Goal: Task Accomplishment & Management: Use online tool/utility

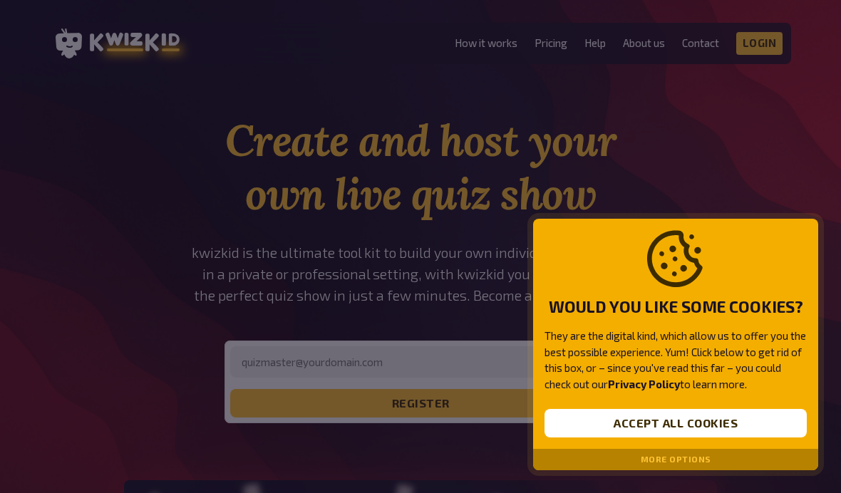
click at [648, 421] on button "Accept all cookies" at bounding box center [676, 423] width 262 height 29
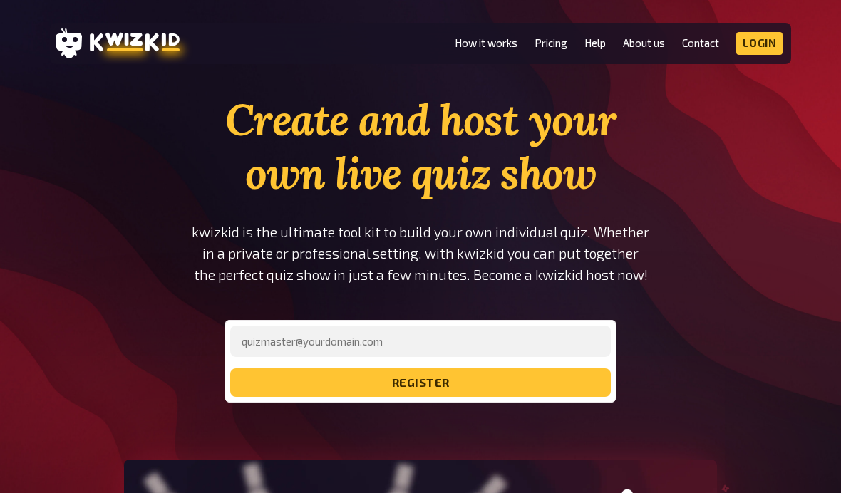
scroll to position [16, 0]
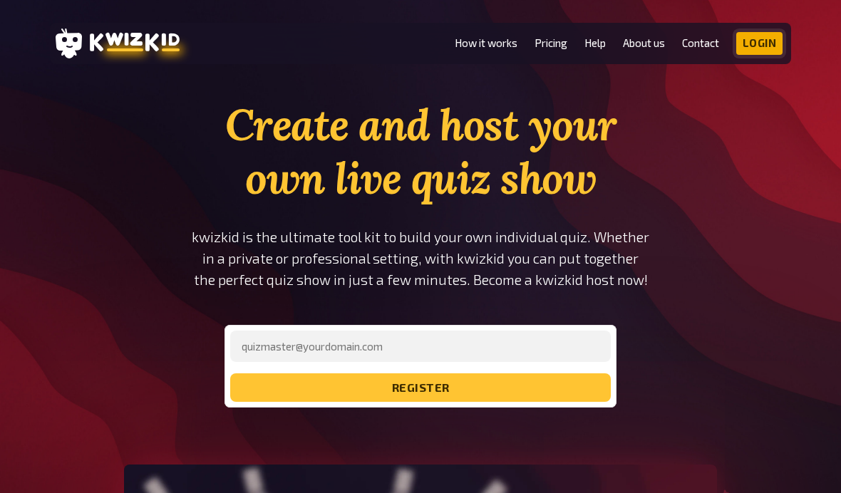
click at [763, 39] on link "Login" at bounding box center [760, 43] width 47 height 23
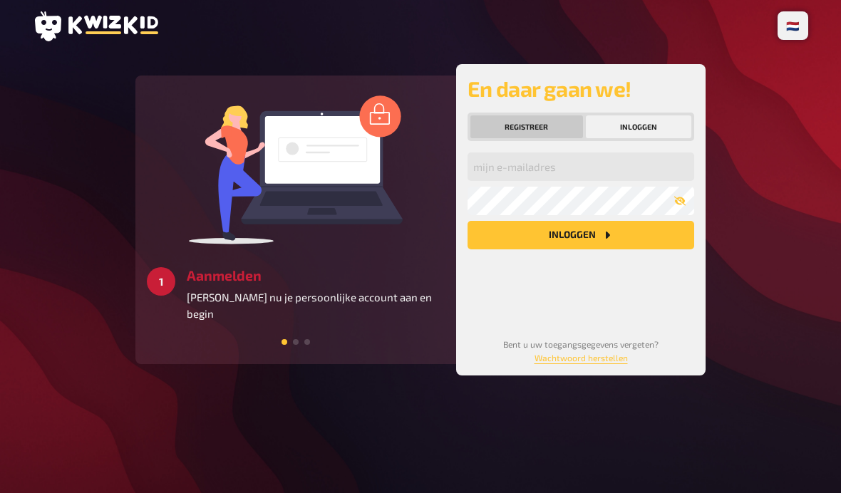
click at [553, 129] on button "Registreer" at bounding box center [527, 127] width 113 height 23
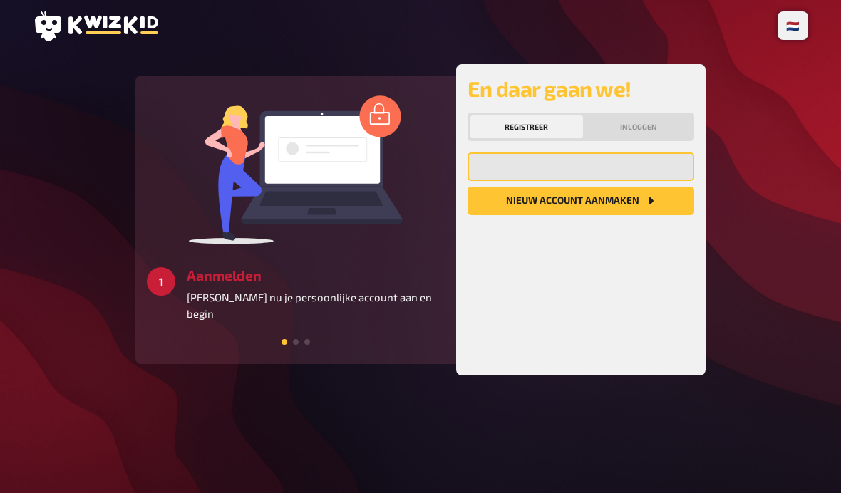
click at [562, 170] on input "email" at bounding box center [581, 167] width 227 height 29
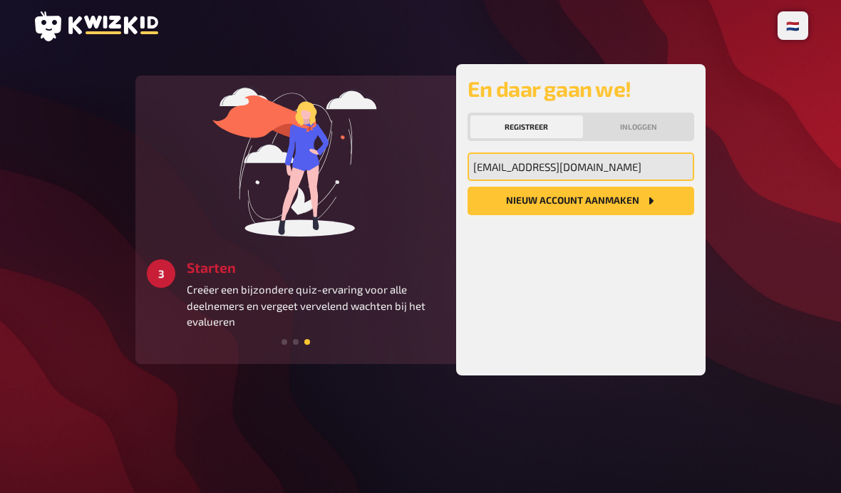
type input "[EMAIL_ADDRESS][DOMAIN_NAME]"
click at [613, 197] on button "Nieuw account aanmaken" at bounding box center [581, 201] width 227 height 29
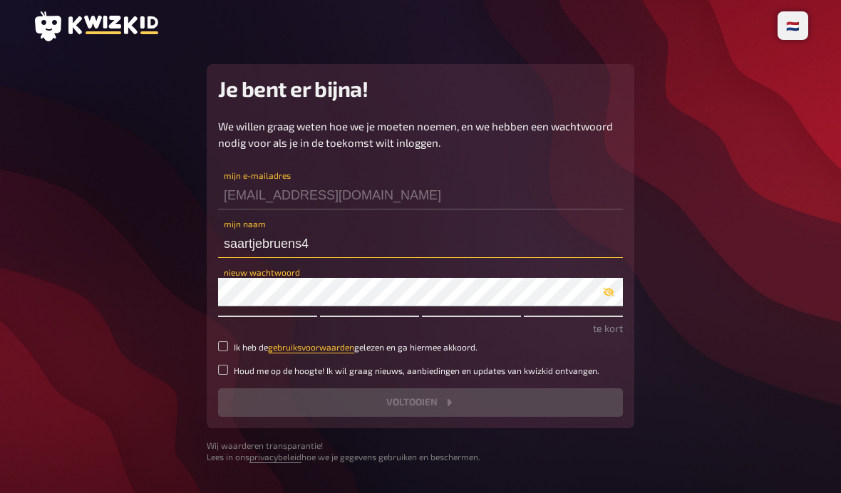
click at [356, 248] on input "saartjebruens4" at bounding box center [420, 244] width 405 height 29
type input "saartjebruens"
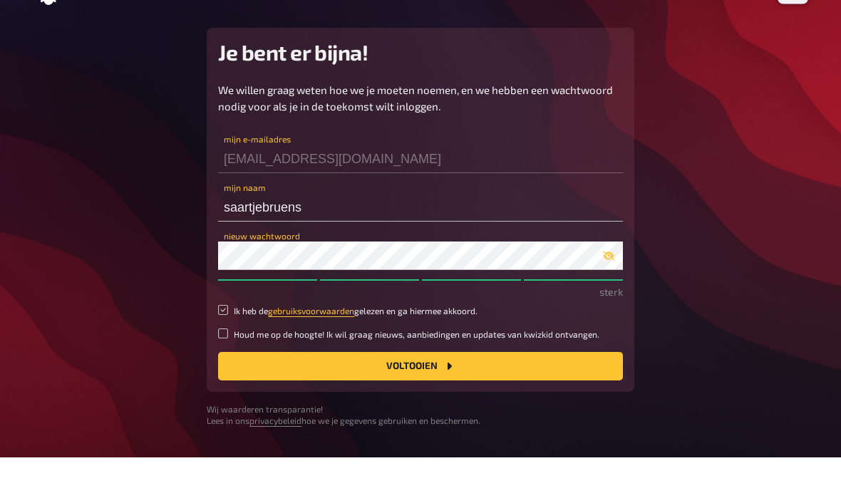
click at [225, 342] on input "Ik heb de gebruiksvoorwaarden gelezen en ga hiermee akkoord." at bounding box center [223, 347] width 10 height 10
checkbox input "true"
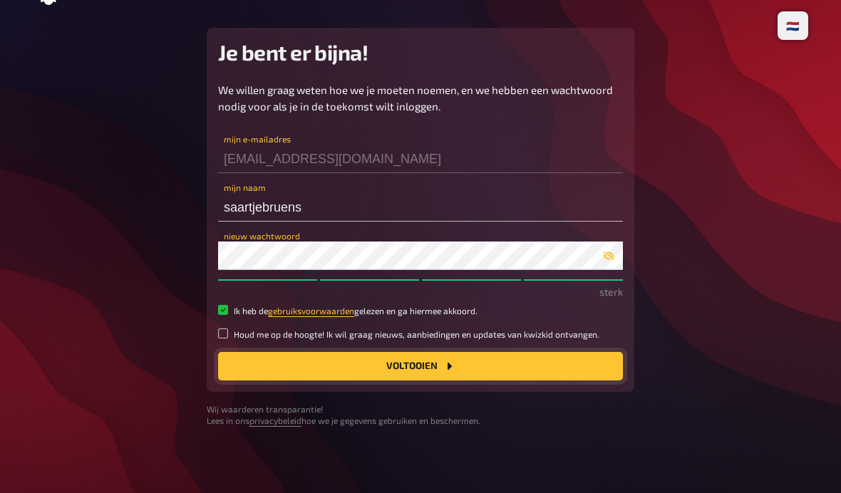
click at [327, 371] on button "Voltooien" at bounding box center [420, 366] width 405 height 29
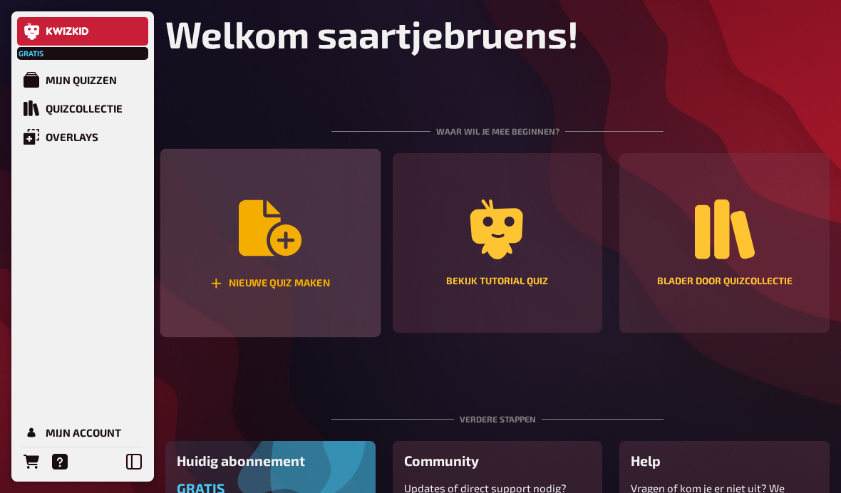
click at [267, 237] on icon "Nieuwe quiz maken" at bounding box center [270, 228] width 63 height 56
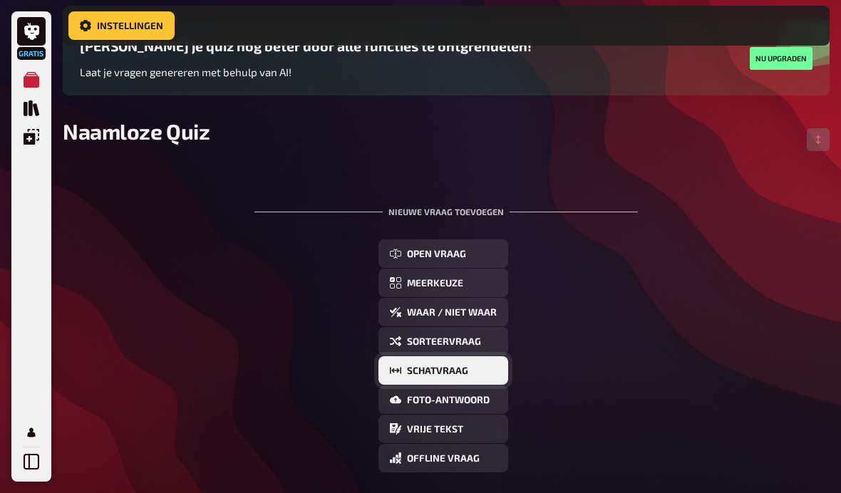
scroll to position [137, 0]
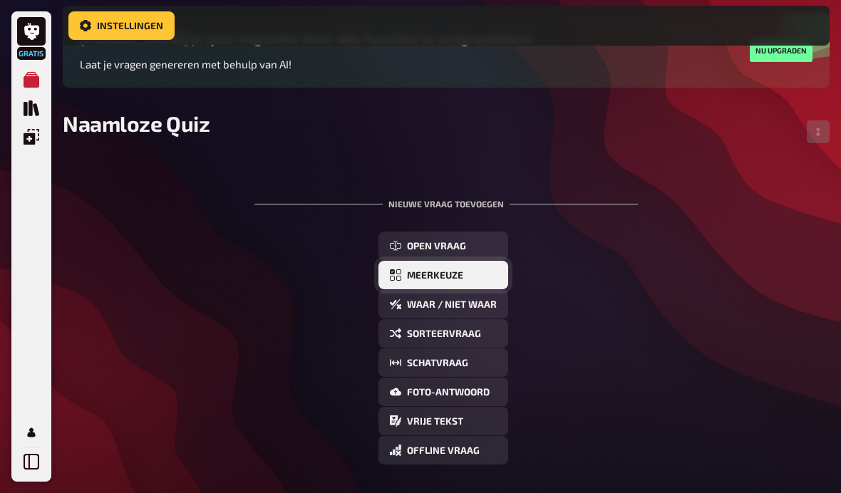
click at [426, 271] on button "Meerkeuze" at bounding box center [444, 275] width 130 height 29
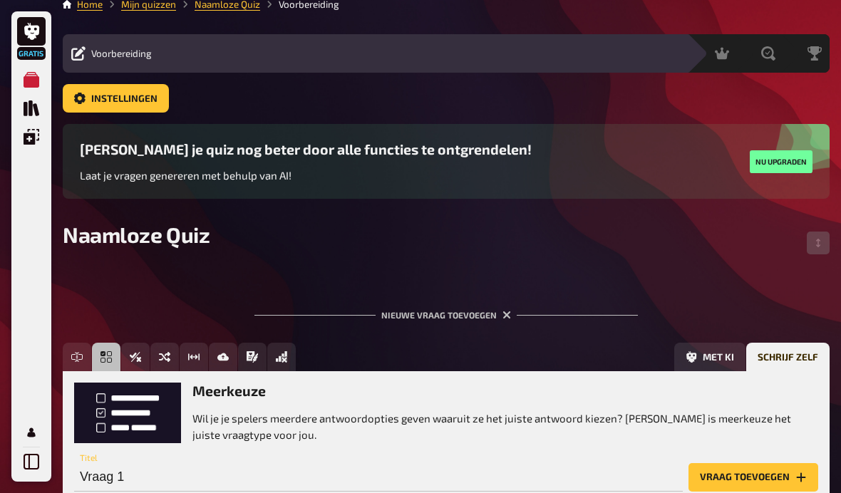
scroll to position [0, 0]
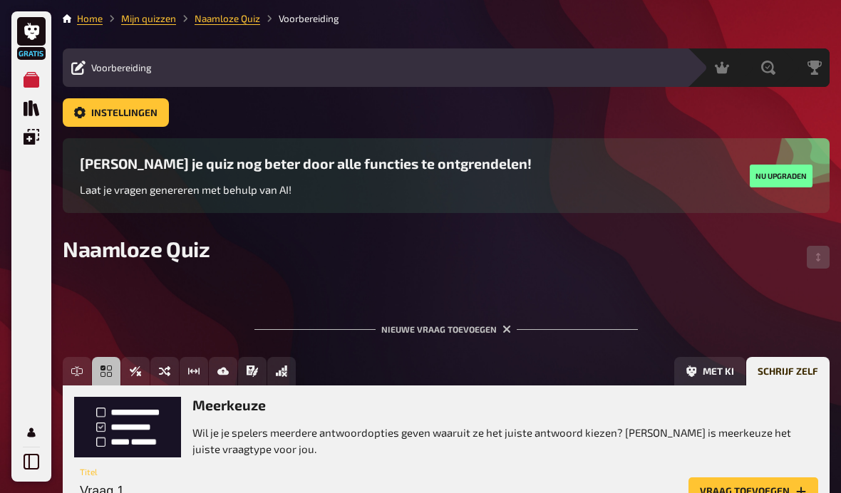
click at [88, 72] on div "Voorbereiding" at bounding box center [111, 68] width 81 height 14
click at [72, 68] on icon at bounding box center [78, 68] width 14 height 14
click at [83, 68] on icon at bounding box center [78, 68] width 14 height 14
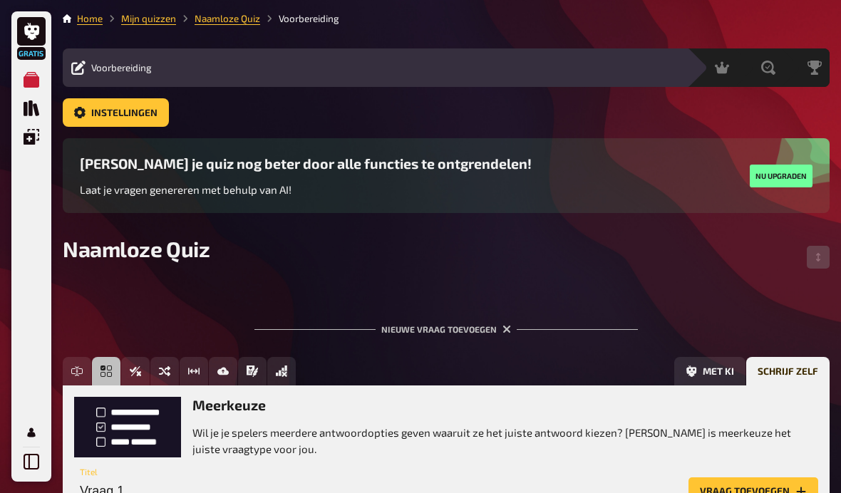
click at [234, 230] on div "Maak je quiz nog beter door alle functies te ontgrendelen! Laat je vragen gener…" at bounding box center [446, 187] width 767 height 98
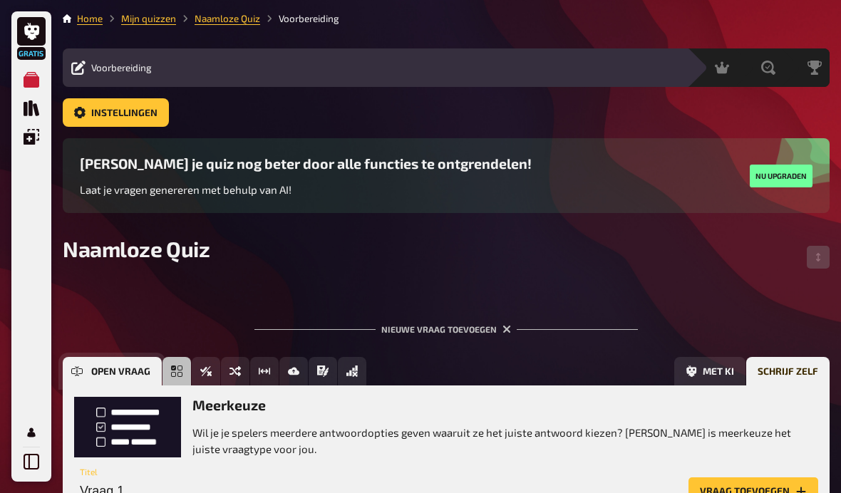
click at [81, 374] on icon "Open vraag" at bounding box center [76, 372] width 11 height 6
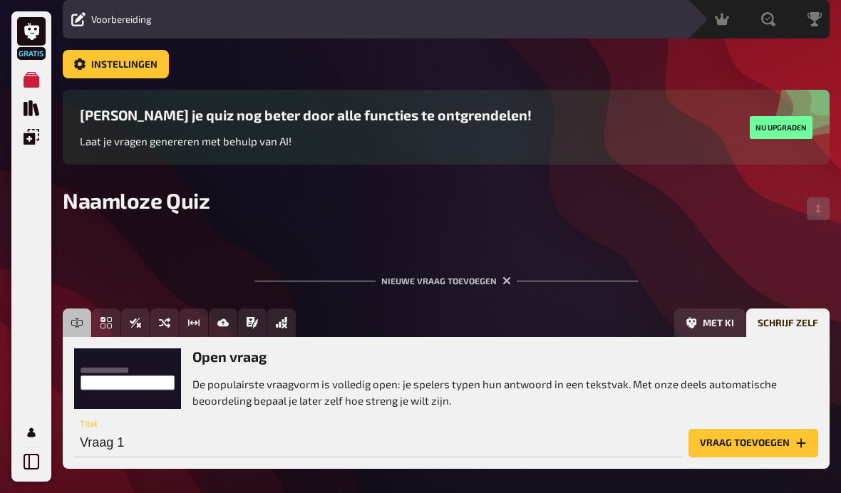
scroll to position [59, 0]
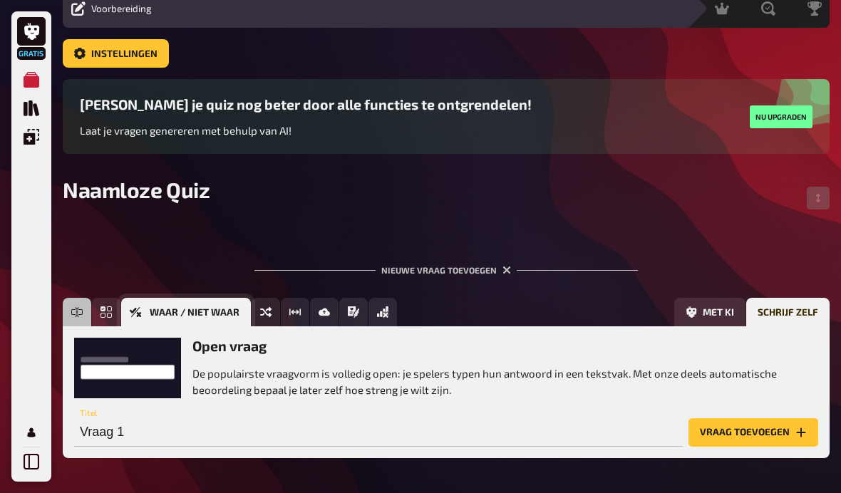
click at [146, 324] on button "Waar / Niet waar" at bounding box center [186, 312] width 130 height 29
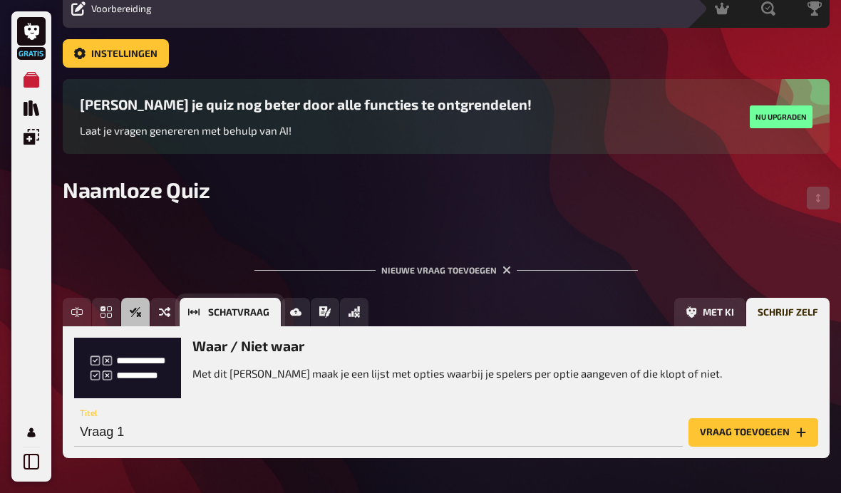
click at [260, 321] on div "Open vraag Meerkeuze Waar / Niet waar Sorteervraag Schatvraag Foto-antwoord Vri…" at bounding box center [216, 312] width 306 height 29
click at [222, 317] on icon "Foto-antwoord" at bounding box center [222, 313] width 11 height 8
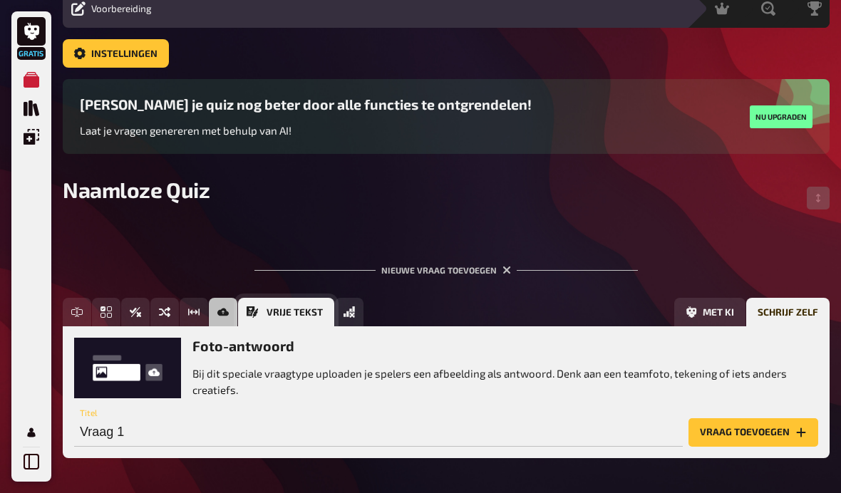
click at [260, 307] on button "Vrije tekst" at bounding box center [286, 312] width 96 height 29
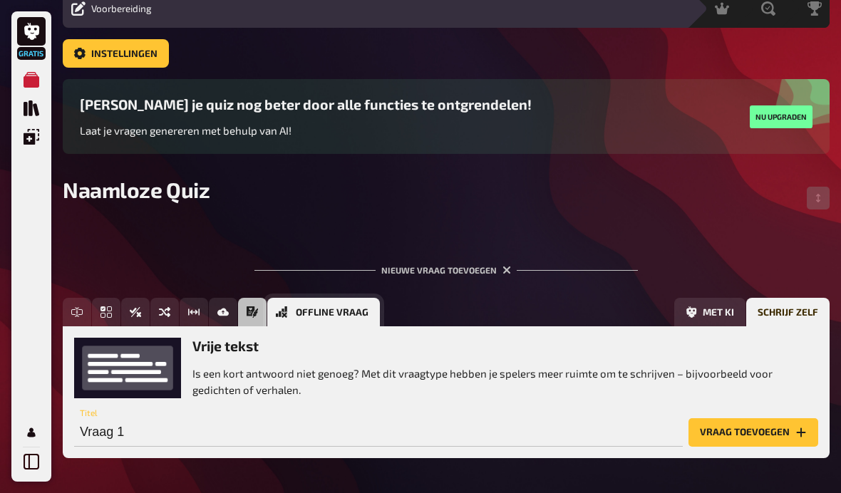
click at [345, 313] on span "Offline vraag" at bounding box center [332, 313] width 73 height 10
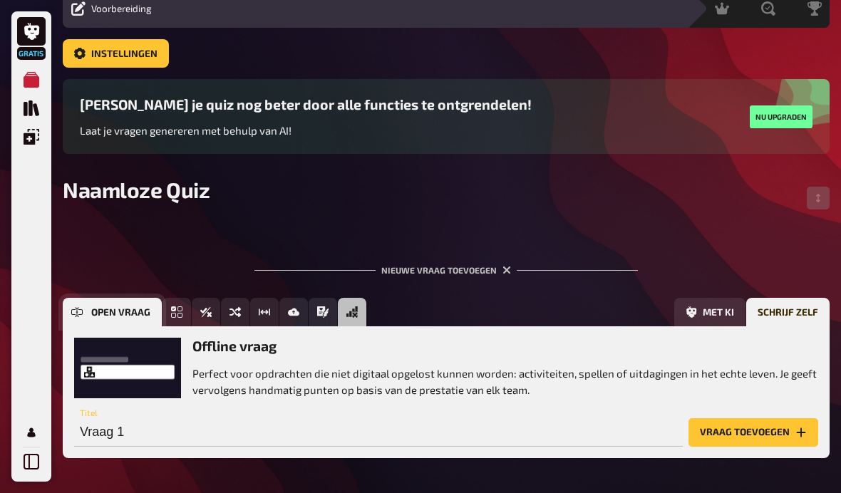
click at [71, 322] on button "Open vraag" at bounding box center [112, 312] width 99 height 29
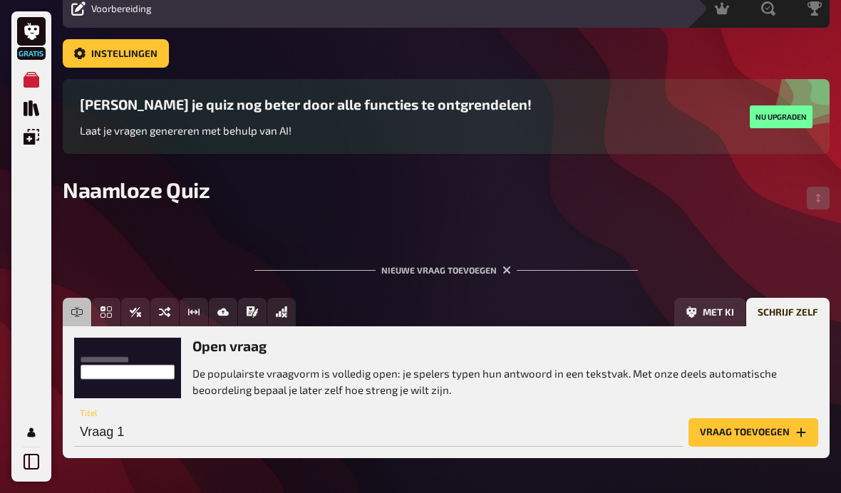
scroll to position [0, 0]
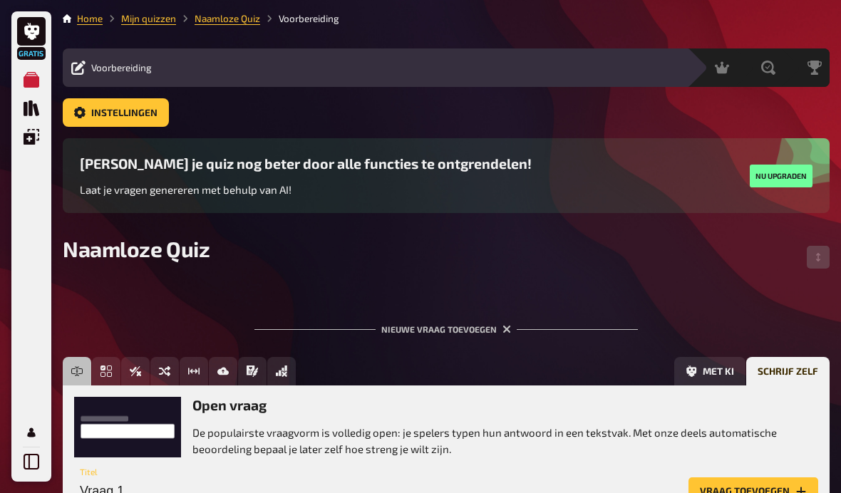
click at [81, 70] on icon at bounding box center [78, 68] width 14 height 14
click at [93, 66] on span "Voorbereiding" at bounding box center [121, 67] width 61 height 11
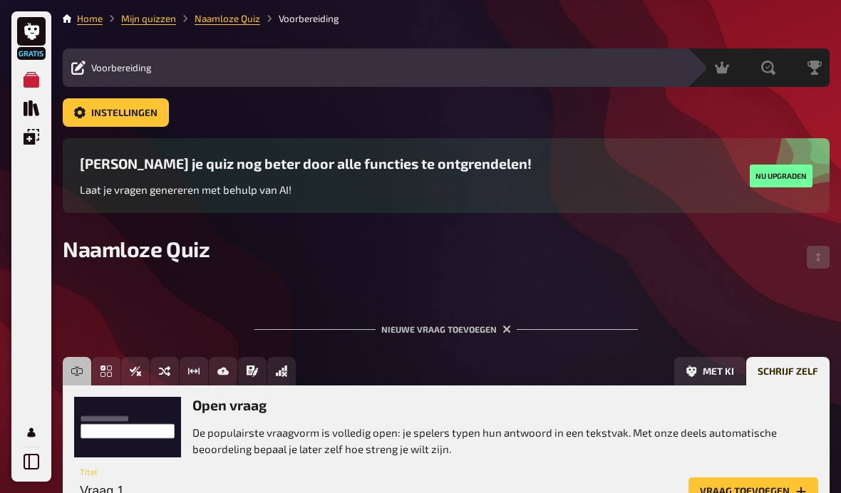
click at [70, 71] on div "Voorbereiding Inhoud bewerken Quizlobby" at bounding box center [375, 67] width 625 height 17
click at [541, 448] on p "De populairste vraagvorm is volledig open: je spelers typen hun antwoord in een…" at bounding box center [506, 441] width 626 height 32
click at [361, 433] on p "De populairste vraagvorm is volledig open: je spelers typen hun antwoord in een…" at bounding box center [506, 441] width 626 height 32
click at [218, 493] on input "Vraag 1" at bounding box center [378, 492] width 609 height 29
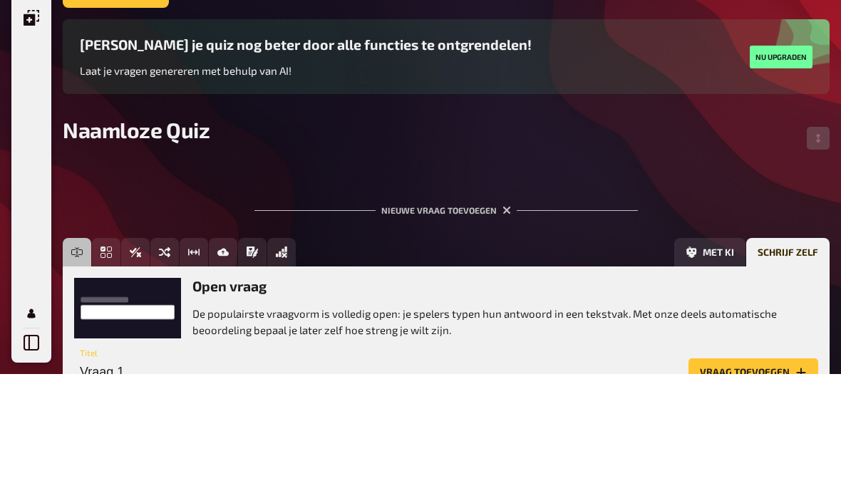
click at [339, 478] on input "Vraag 1" at bounding box center [378, 492] width 609 height 29
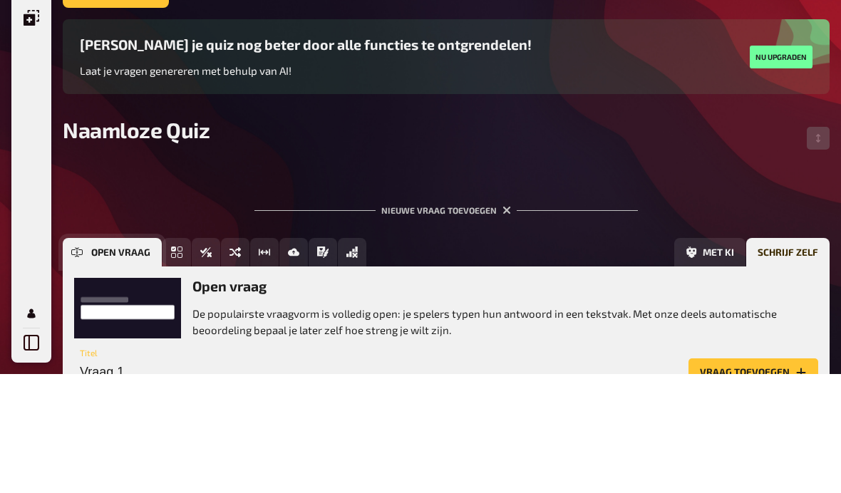
scroll to position [118, 0]
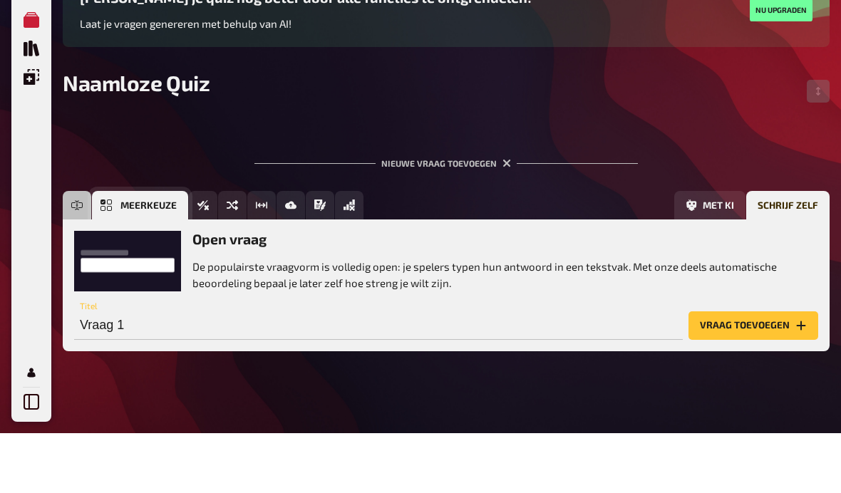
click at [167, 251] on button "Meerkeuze" at bounding box center [140, 265] width 96 height 29
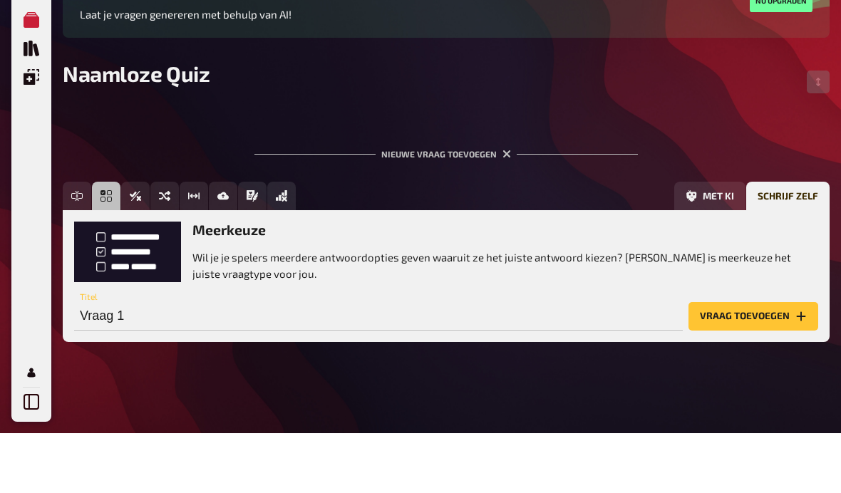
scroll to position [129, 0]
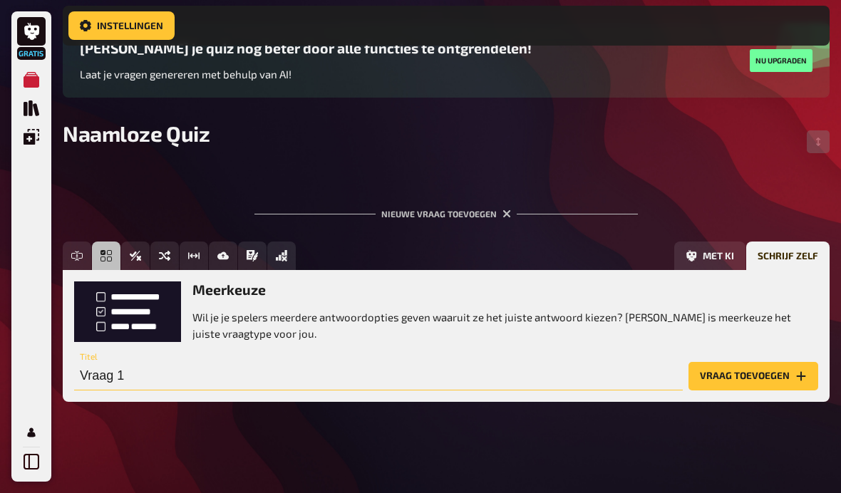
click at [170, 384] on input "Vraag 1" at bounding box center [378, 376] width 609 height 29
click at [162, 322] on div "Meerkeuze Wil je je spelers meerdere antwoordopties geven waaruit ze het juiste…" at bounding box center [446, 312] width 744 height 60
click at [246, 325] on p "Wil je je spelers meerdere antwoordopties geven waaruit ze het juiste antwoord …" at bounding box center [506, 325] width 626 height 32
click at [788, 386] on button "Vraag toevoegen" at bounding box center [754, 376] width 130 height 29
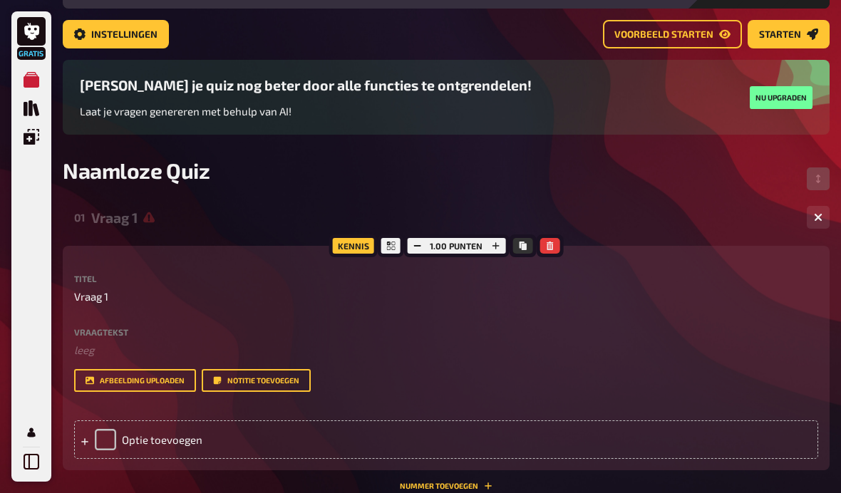
scroll to position [93, 0]
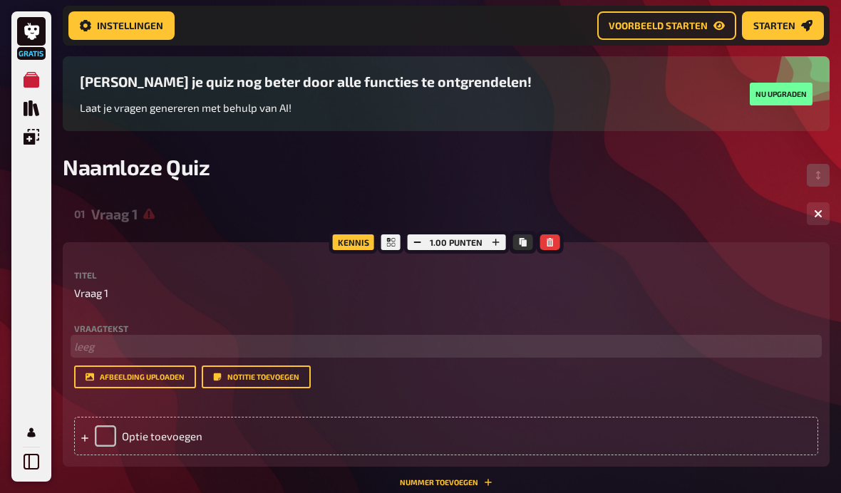
click at [303, 349] on p "﻿ leeg" at bounding box center [446, 347] width 744 height 16
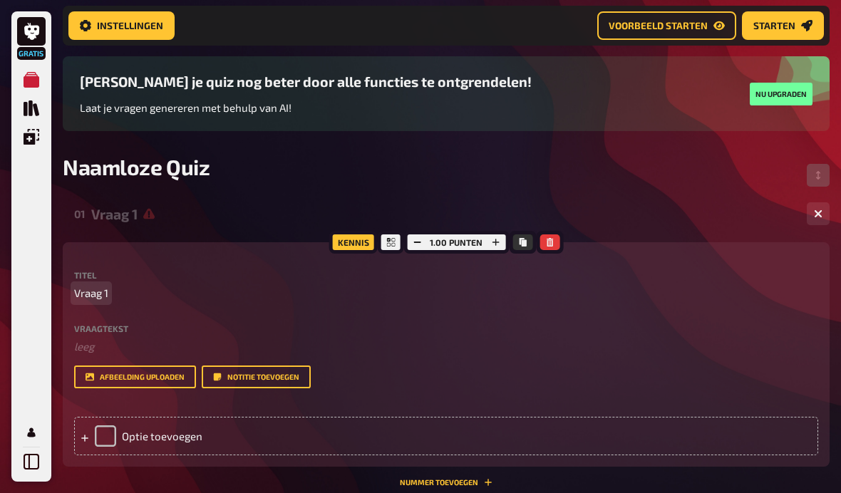
click at [317, 297] on p "Vraag 1" at bounding box center [446, 293] width 744 height 16
click at [319, 292] on p "Vraag 1" at bounding box center [446, 293] width 744 height 16
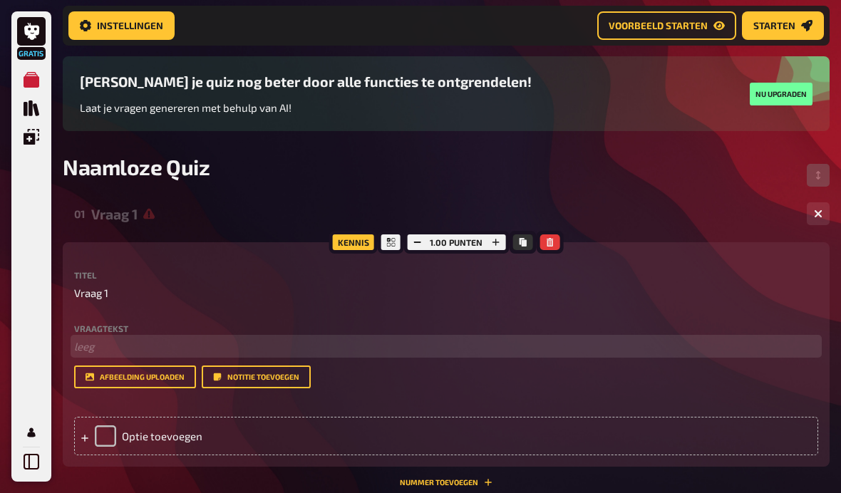
click at [310, 341] on p "﻿ leeg" at bounding box center [446, 347] width 744 height 16
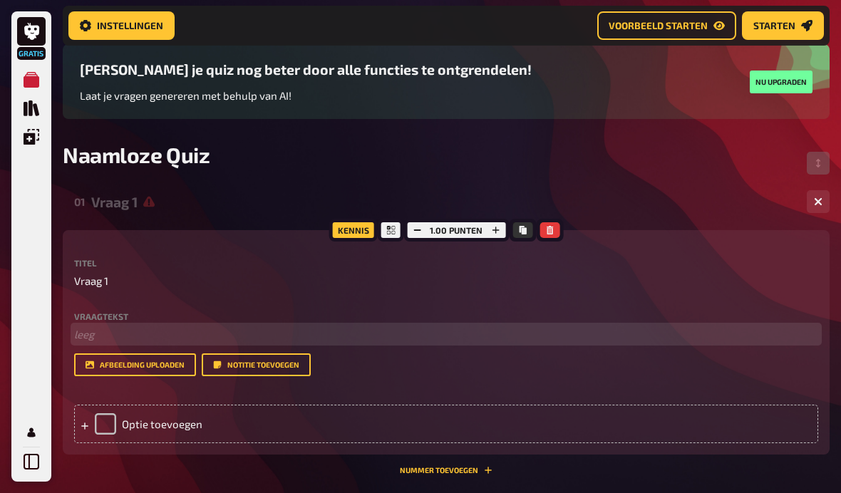
scroll to position [103, 0]
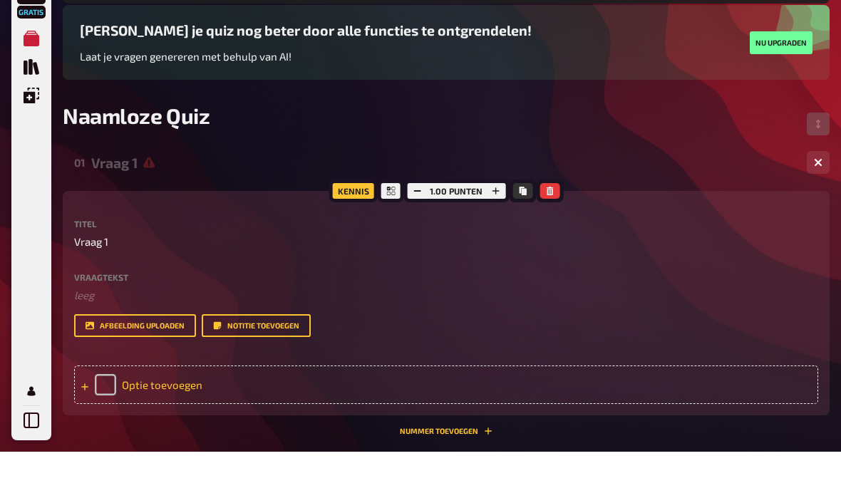
click at [219, 408] on div "Optie toevoegen" at bounding box center [446, 427] width 744 height 39
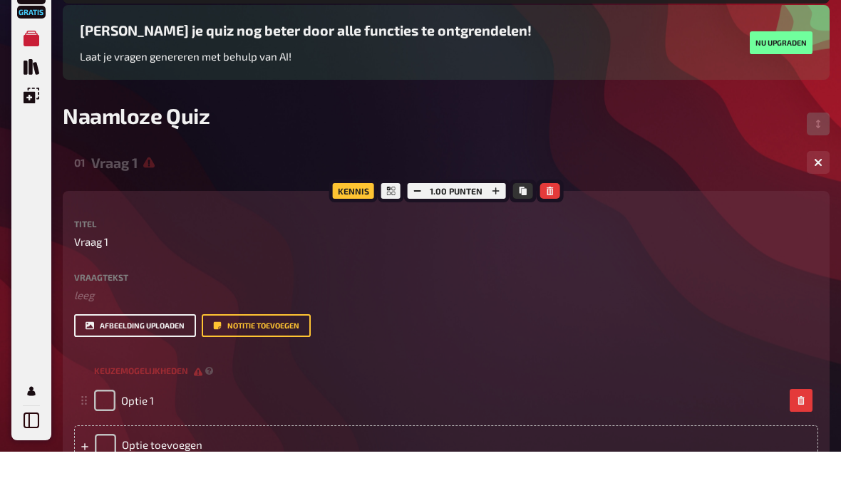
click at [166, 356] on button "Afbeelding uploaden" at bounding box center [135, 367] width 122 height 23
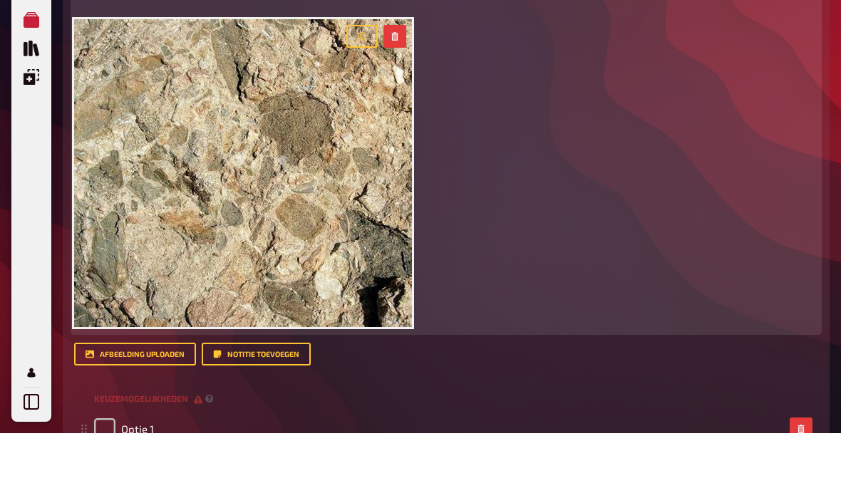
scroll to position [424, 0]
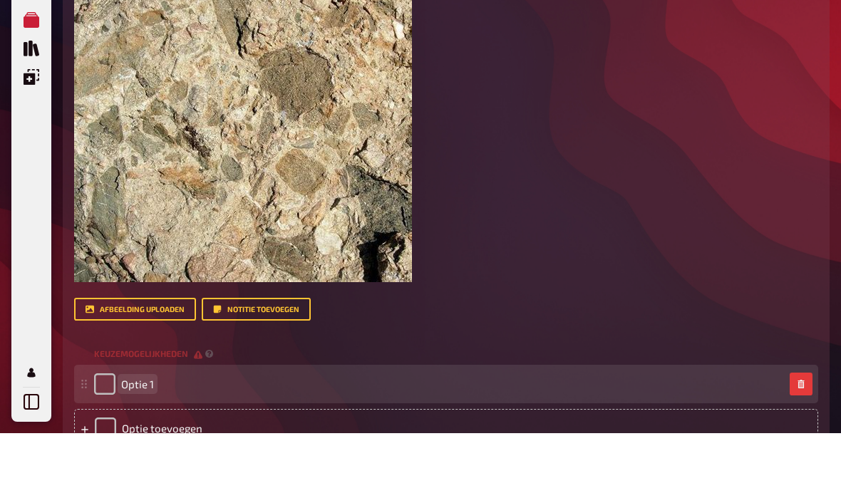
click at [394, 433] on div "Optie 1" at bounding box center [439, 443] width 690 height 21
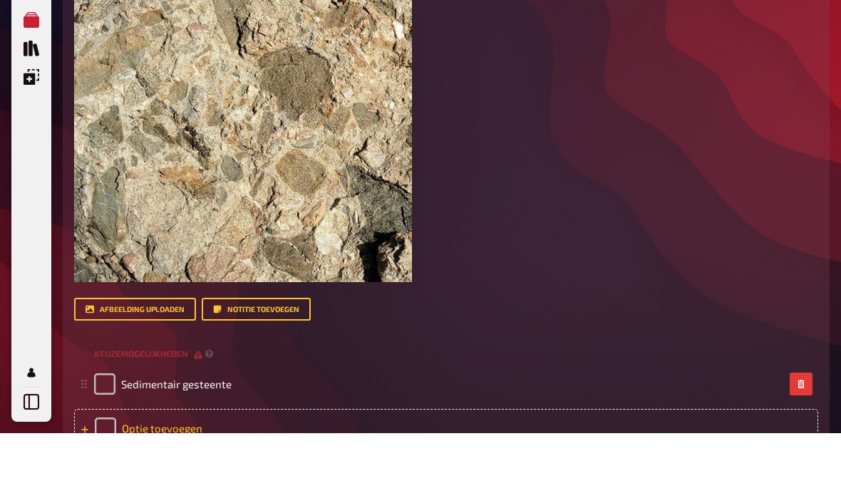
click at [310, 469] on div "Optie toevoegen" at bounding box center [446, 488] width 744 height 39
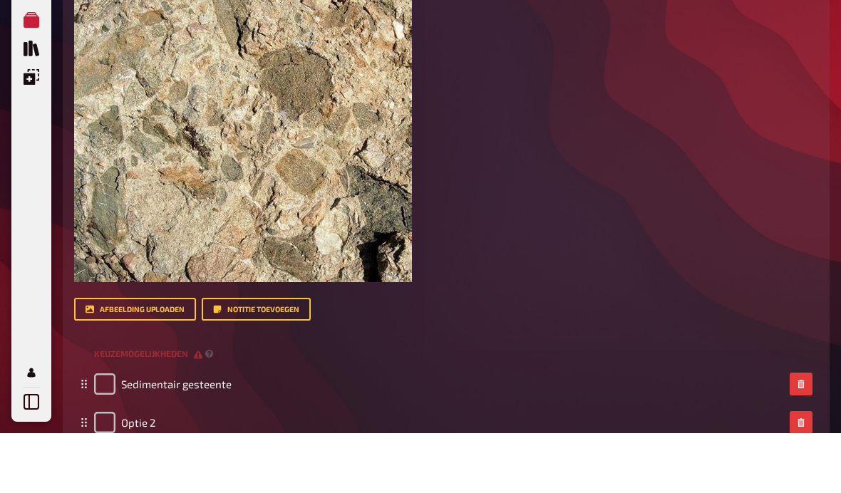
scroll to position [618, 0]
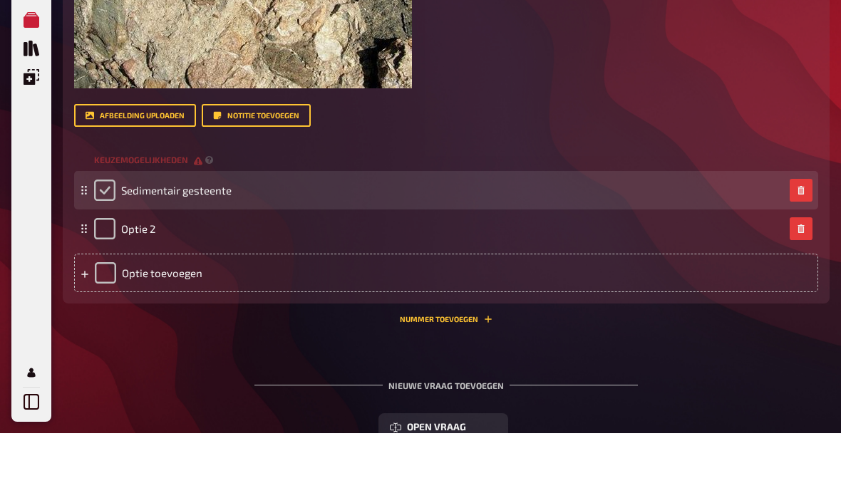
click at [106, 240] on input "checkbox" at bounding box center [104, 250] width 21 height 21
checkbox input "true"
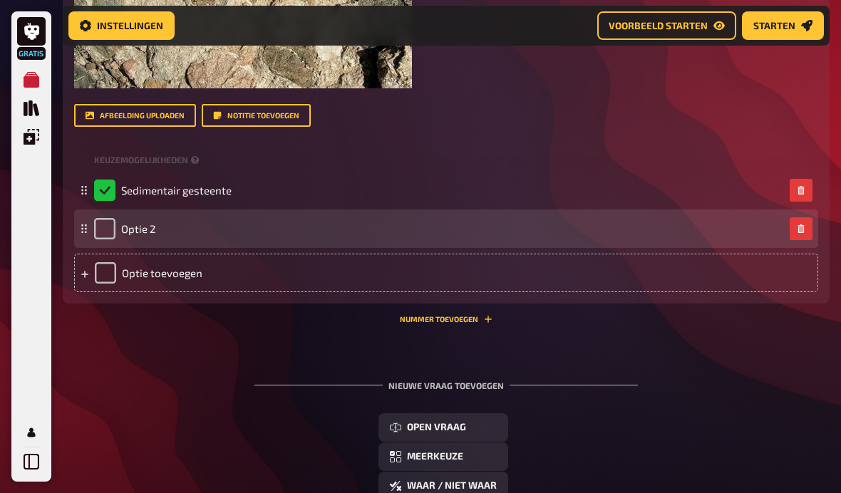
click at [168, 244] on div "Optie 2" at bounding box center [446, 229] width 744 height 39
click at [175, 230] on div "Optie 2" at bounding box center [439, 228] width 690 height 21
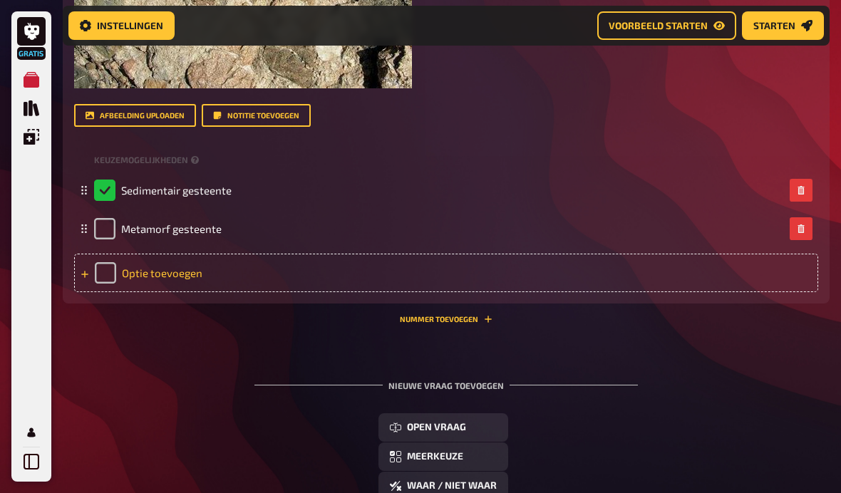
click at [153, 272] on div "Optie toevoegen" at bounding box center [446, 273] width 744 height 39
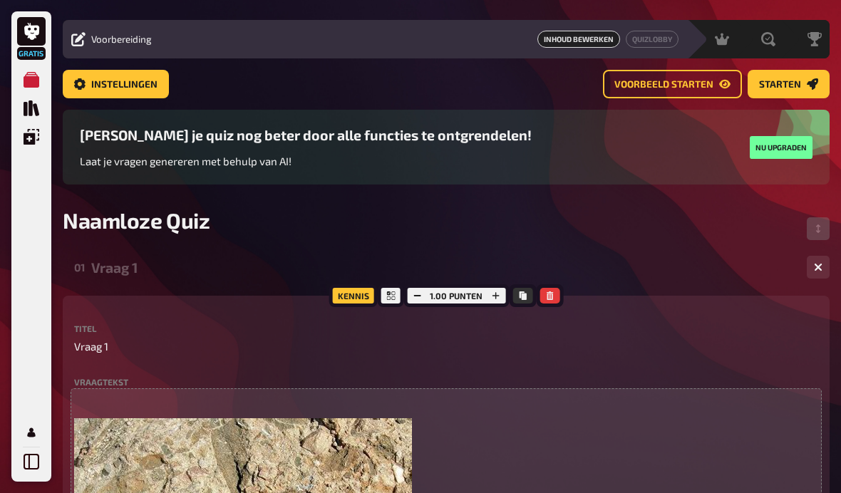
scroll to position [28, 0]
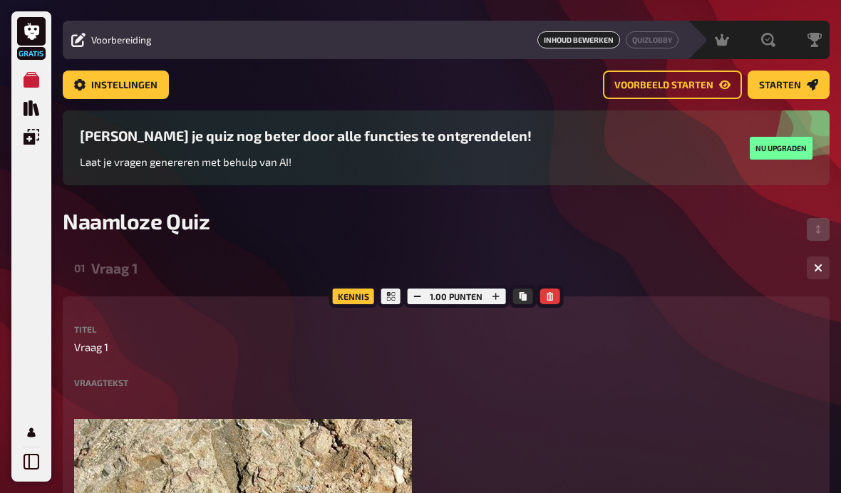
click at [178, 383] on label "Vraagtekst" at bounding box center [446, 383] width 744 height 9
click at [101, 381] on label "Vraagtekst" at bounding box center [446, 383] width 744 height 9
click at [93, 386] on label "Vraagtekst" at bounding box center [446, 383] width 744 height 9
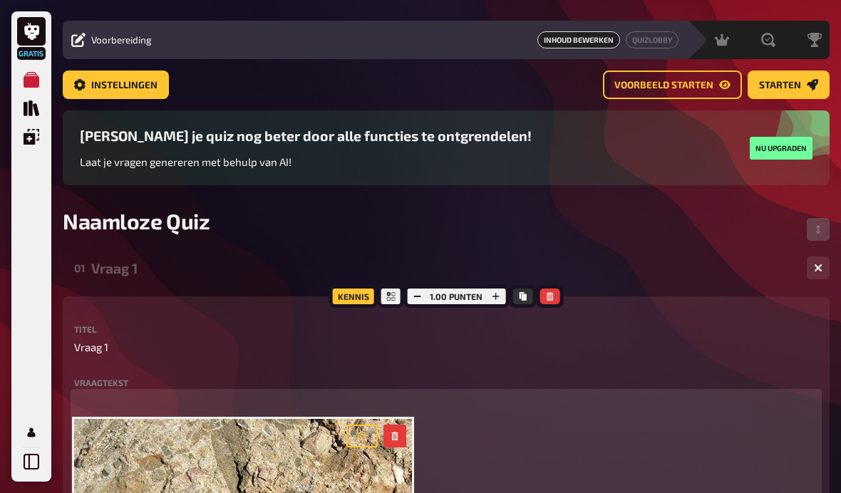
scroll to position [27, 0]
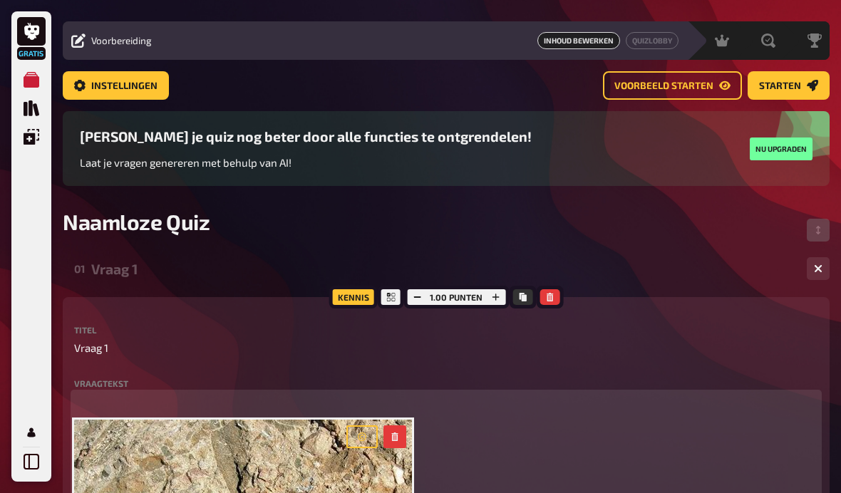
click at [102, 398] on p "﻿" at bounding box center [446, 402] width 744 height 16
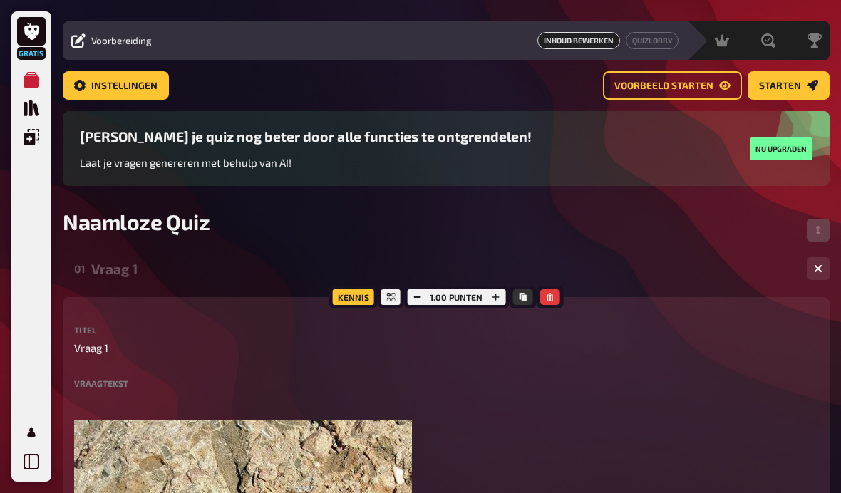
click at [108, 384] on label "Vraagtekst" at bounding box center [446, 383] width 744 height 9
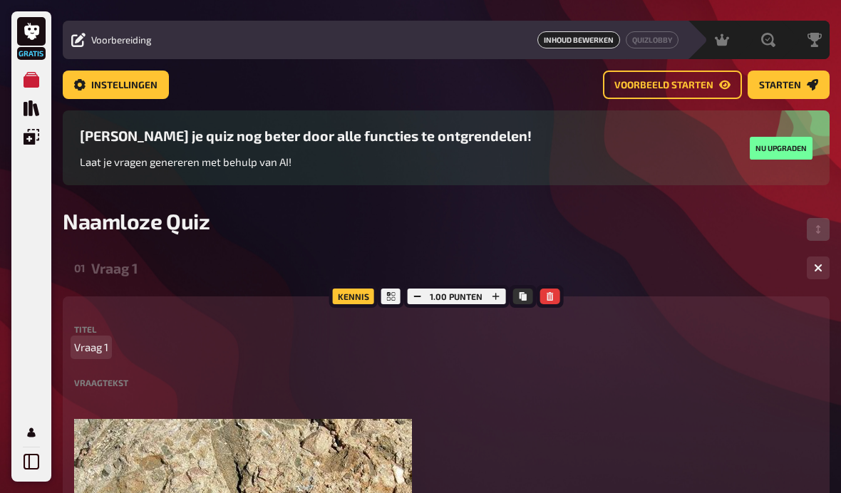
click at [126, 345] on p "Vraag 1" at bounding box center [446, 348] width 744 height 16
click at [111, 346] on p "Vraag 1" at bounding box center [446, 347] width 744 height 16
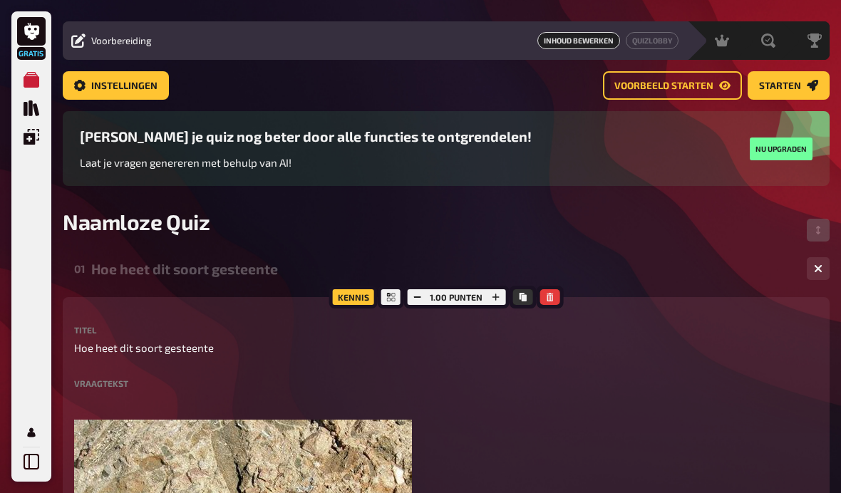
click at [475, 277] on div "Hoe heet dit soort gesteente" at bounding box center [443, 269] width 704 height 16
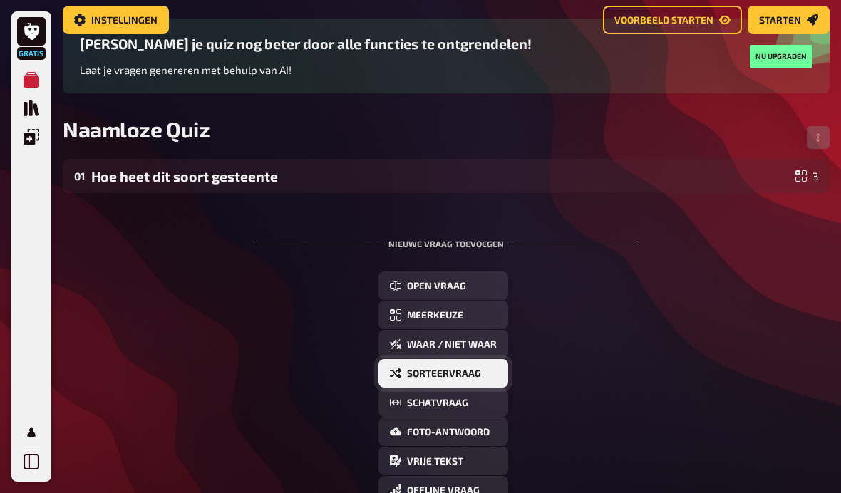
scroll to position [126, 0]
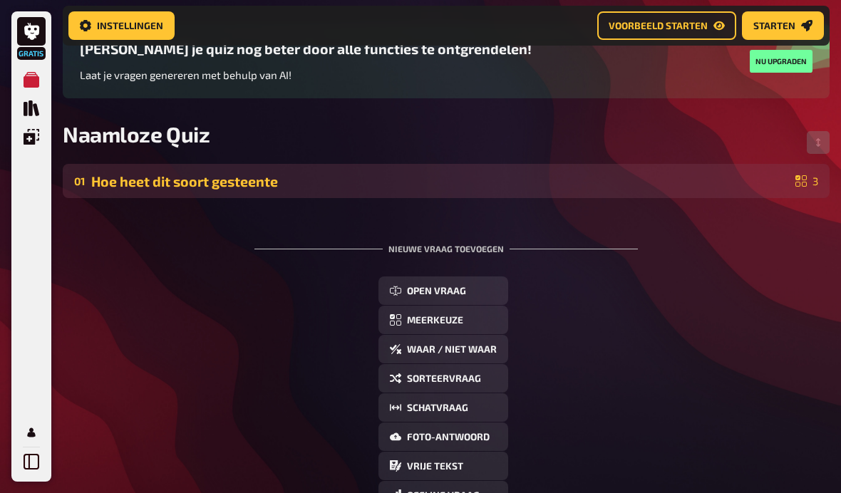
click at [649, 181] on div "Hoe heet dit soort gesteente" at bounding box center [440, 181] width 699 height 16
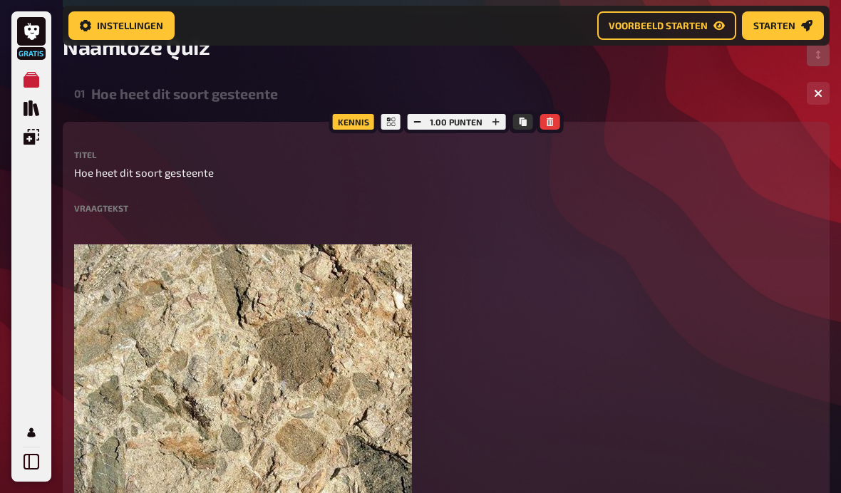
scroll to position [173, 0]
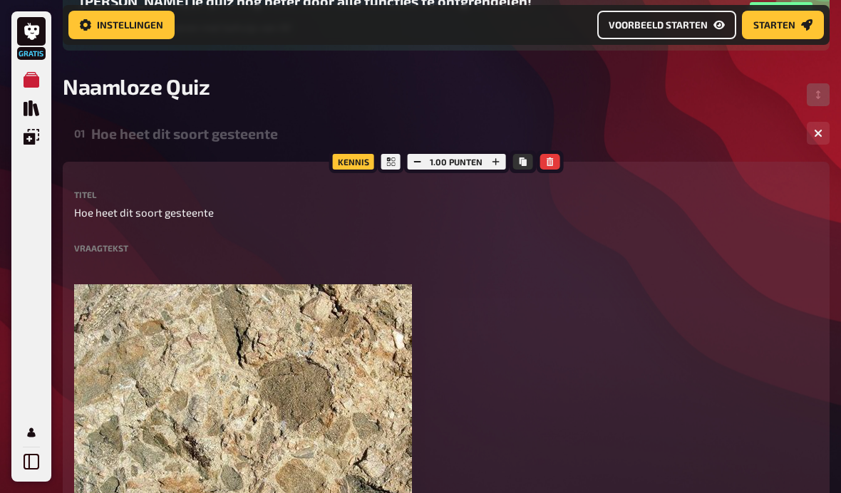
click at [703, 36] on link "Voorbeeld starten" at bounding box center [666, 25] width 139 height 29
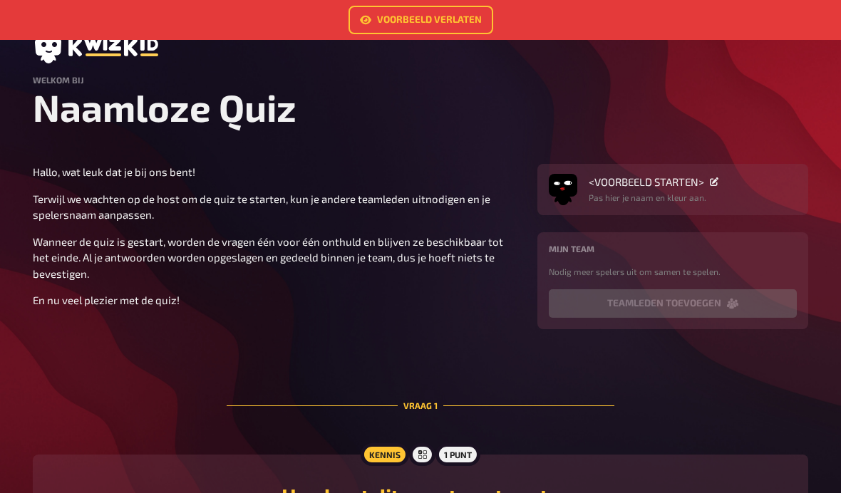
scroll to position [46, 0]
click at [612, 210] on div "<VOORBEELD STARTEN> Pas hier je naam en kleur aan." at bounding box center [673, 190] width 271 height 51
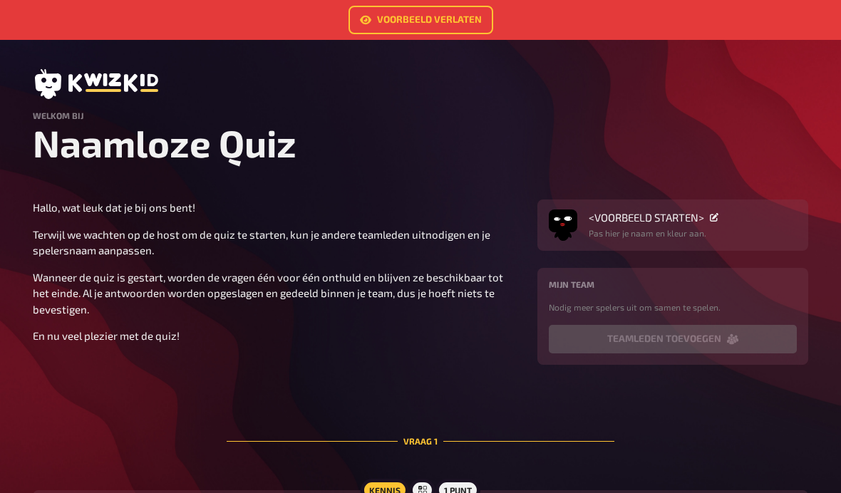
scroll to position [0, 0]
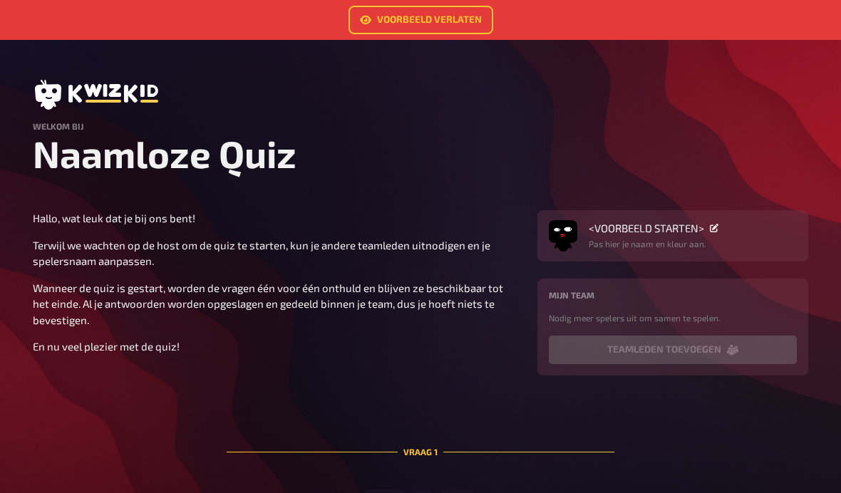
click at [617, 246] on p "Pas hier je naam en kleur aan." at bounding box center [654, 243] width 130 height 13
click at [698, 234] on span "<VOORBEELD STARTEN>" at bounding box center [647, 228] width 116 height 13
click at [510, 335] on div "Hallo, wat leuk dat je bij ons bent! Terwijl we wachten op de host om de quiz t…" at bounding box center [277, 282] width 488 height 145
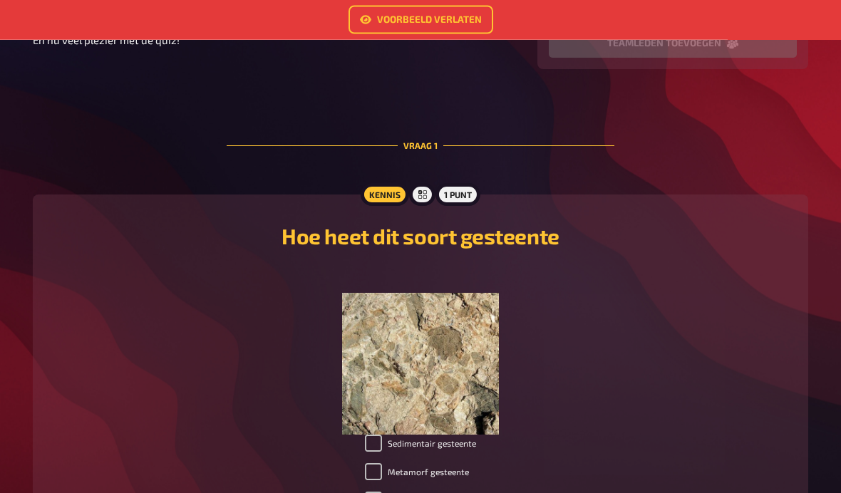
scroll to position [441, 0]
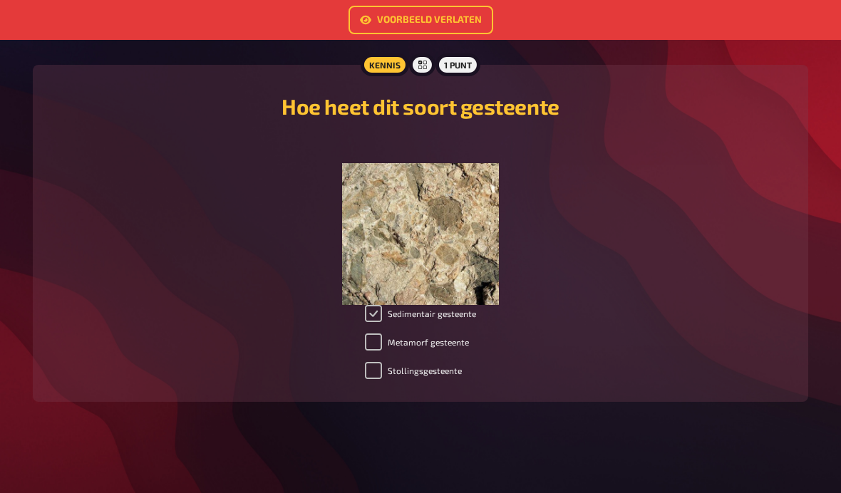
click at [378, 316] on input "Sedimentair gesteente" at bounding box center [373, 313] width 17 height 17
checkbox input "false"
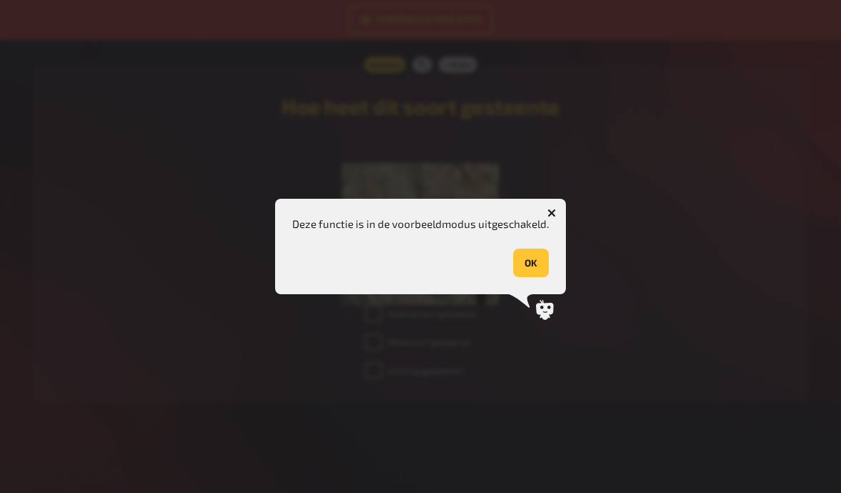
click at [528, 268] on button "OK" at bounding box center [531, 263] width 36 height 29
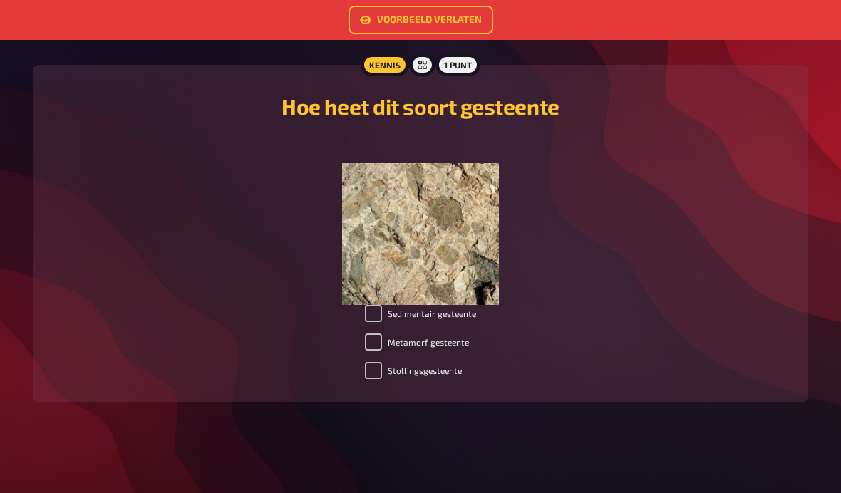
click at [381, 325] on li "Sedimentair gesteente" at bounding box center [420, 316] width 111 height 23
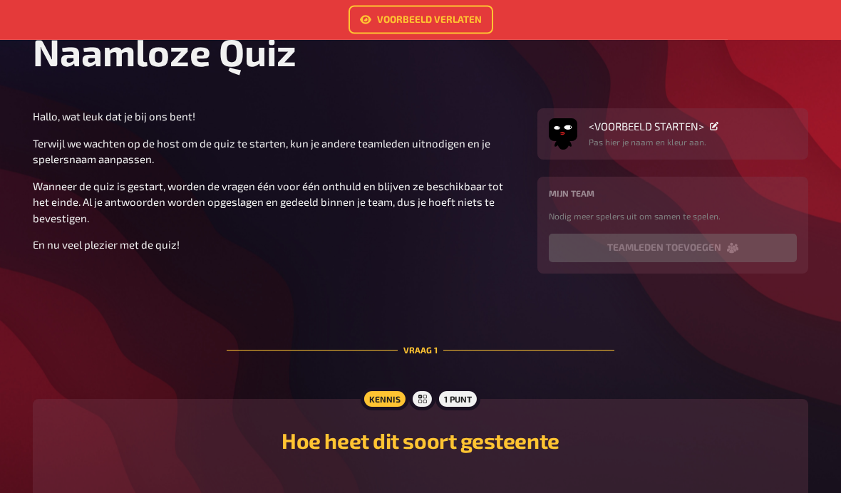
scroll to position [133, 0]
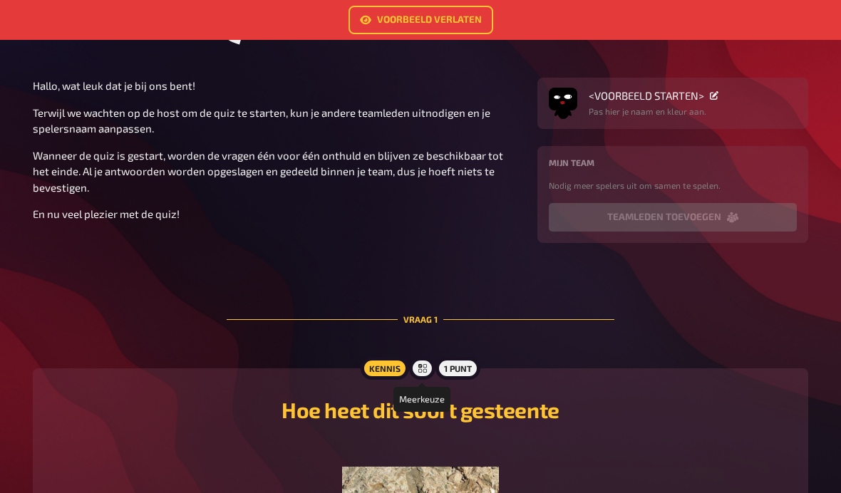
click at [422, 371] on icon at bounding box center [423, 368] width 9 height 9
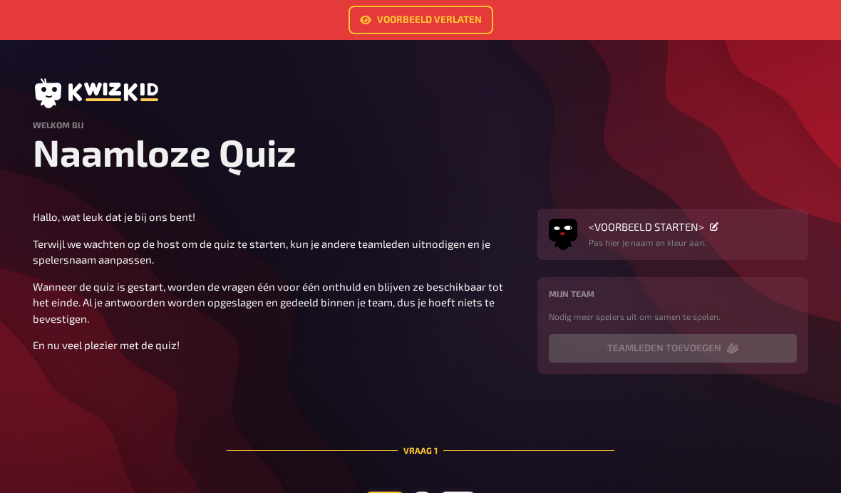
scroll to position [1, 0]
click at [441, 39] on div "Voorbeeld verlaten" at bounding box center [420, 20] width 841 height 40
click at [445, 26] on link "Voorbeeld verlaten" at bounding box center [421, 20] width 145 height 29
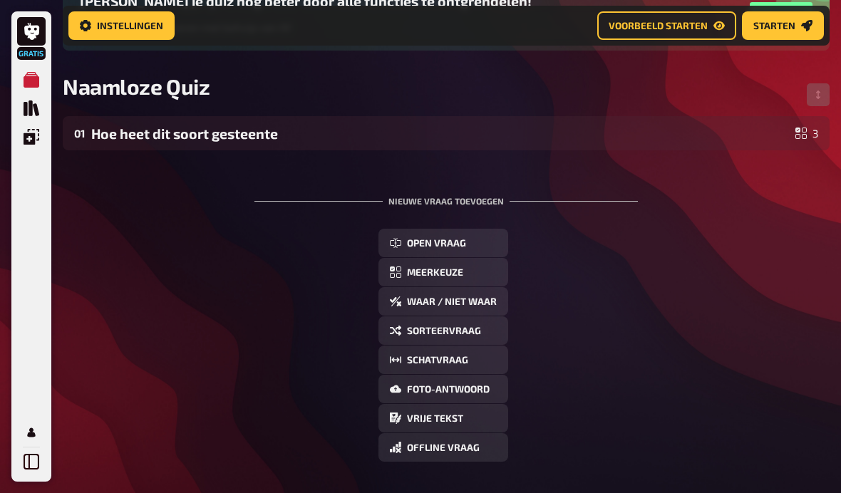
scroll to position [185, 0]
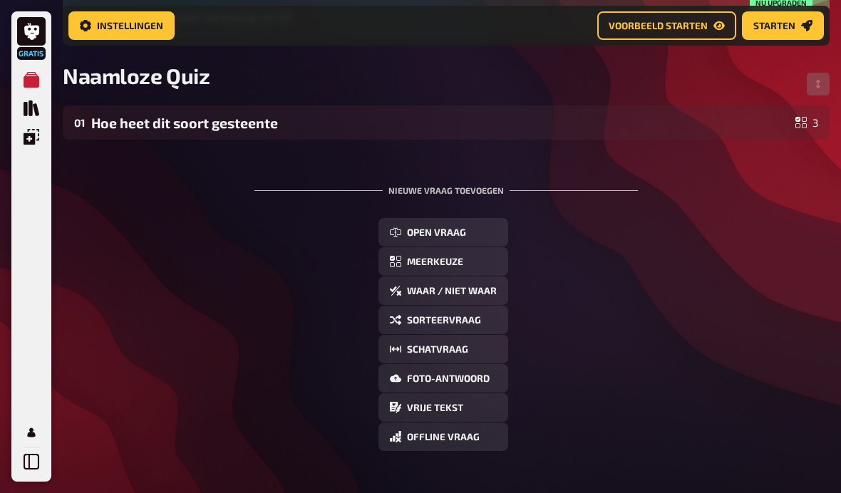
click at [615, 199] on div "Nieuwe vraag toevoegen" at bounding box center [447, 185] width 384 height 44
click at [470, 198] on div "Nieuwe vraag toevoegen" at bounding box center [447, 185] width 384 height 44
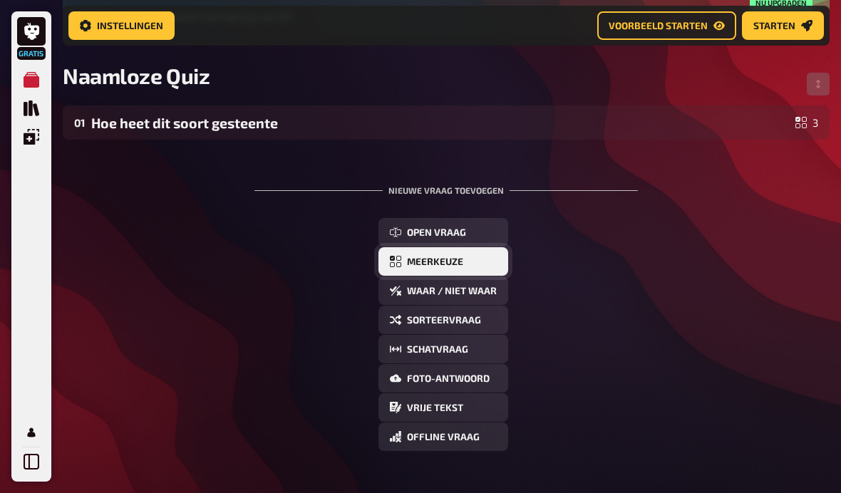
click at [466, 276] on button "Meerkeuze" at bounding box center [444, 261] width 130 height 29
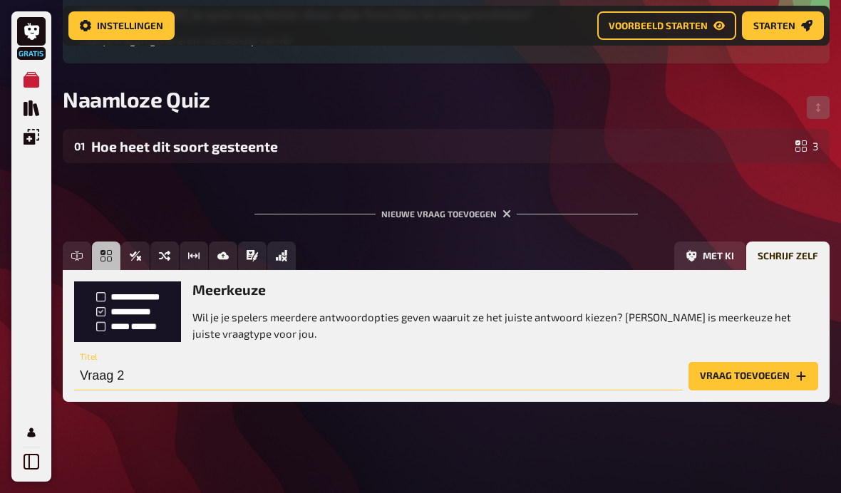
click at [357, 367] on input "Vraag 2" at bounding box center [378, 376] width 609 height 29
click at [357, 376] on input "Vraag 2" at bounding box center [378, 376] width 609 height 29
click at [153, 330] on div "Meerkeuze Wil je je spelers meerdere antwoordopties geven waaruit ze het juiste…" at bounding box center [446, 312] width 744 height 60
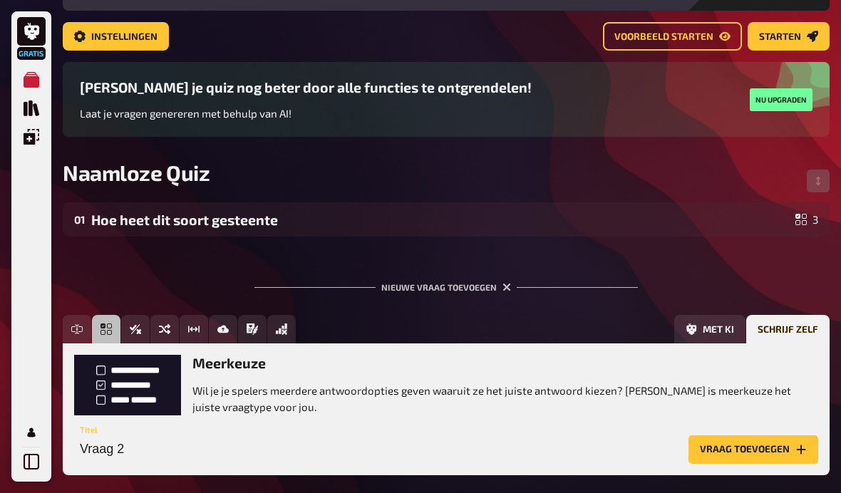
scroll to position [86, 0]
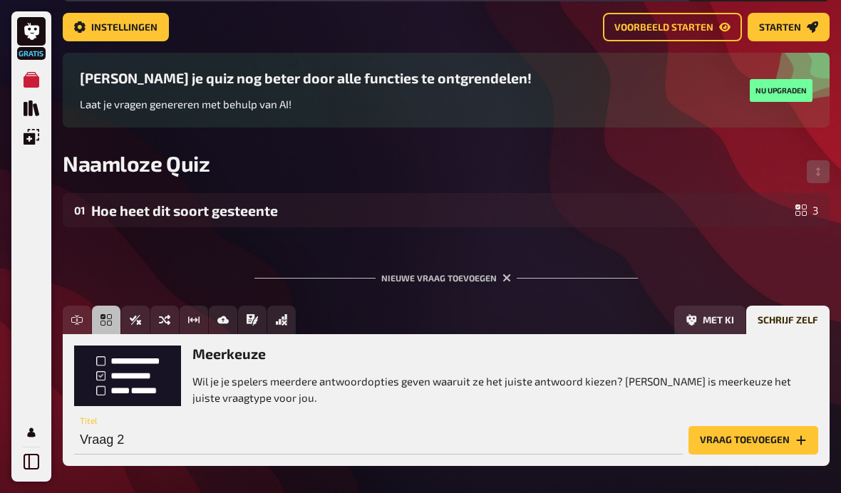
click at [421, 406] on div "Meerkeuze Wil je je spelers meerdere antwoordopties geven waaruit ze het juiste…" at bounding box center [446, 376] width 744 height 60
click at [247, 440] on input "Vraag 2" at bounding box center [378, 440] width 609 height 29
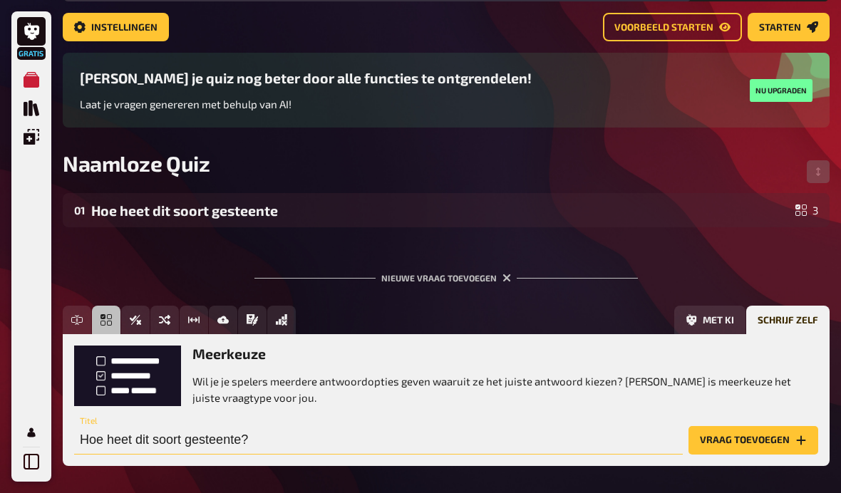
type input "Hoe heet dit soort gesteente?"
click at [133, 389] on div "Meerkeuze Wil je je spelers meerdere antwoordopties geven waaruit ze het juiste…" at bounding box center [446, 376] width 744 height 60
click at [213, 360] on h3 "Meerkeuze" at bounding box center [506, 354] width 626 height 16
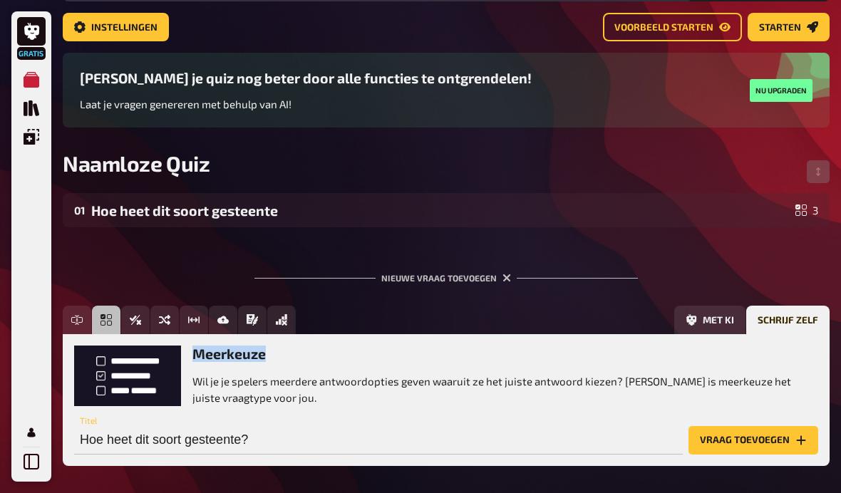
drag, startPoint x: 213, startPoint y: 360, endPoint x: 220, endPoint y: 366, distance: 9.1
click at [213, 360] on h3 "Meerkeuze" at bounding box center [506, 354] width 626 height 16
click at [255, 400] on p "Wil je je spelers meerdere antwoordopties geven waaruit ze het juiste antwoord …" at bounding box center [506, 390] width 626 height 32
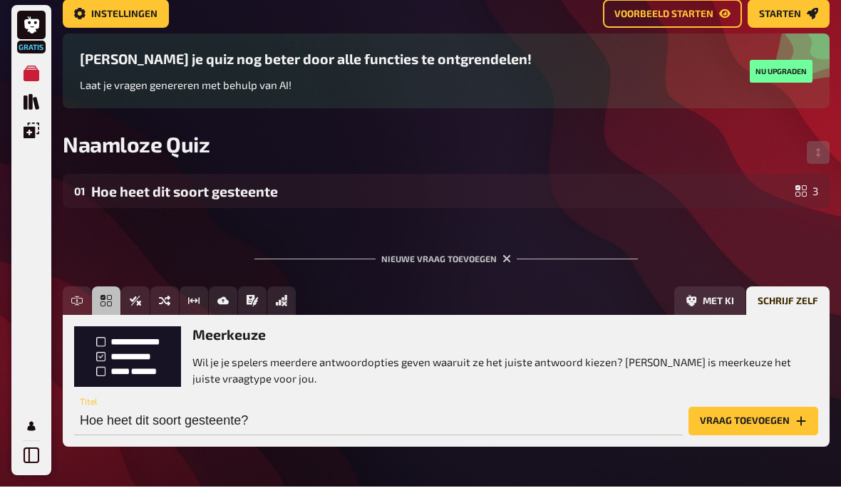
scroll to position [101, 0]
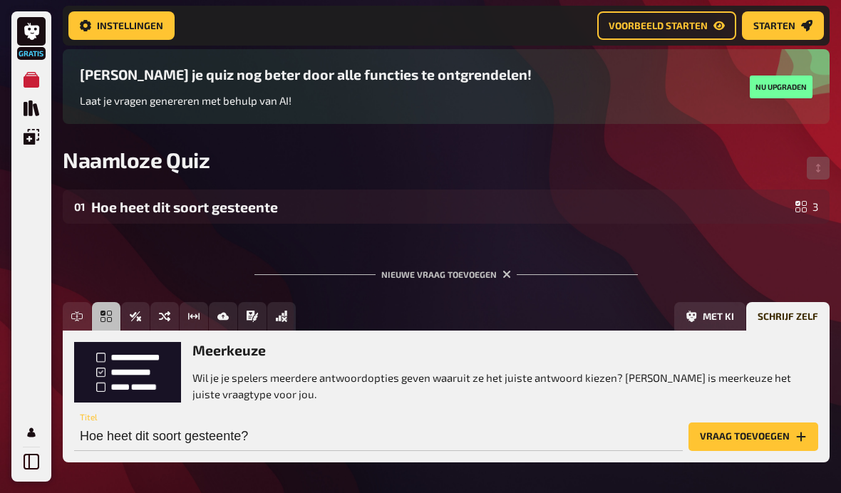
click at [135, 361] on div "Meerkeuze Wil je je spelers meerdere antwoordopties geven waaruit ze het juiste…" at bounding box center [446, 372] width 744 height 60
click at [220, 387] on p "Wil je je spelers meerdere antwoordopties geven waaruit ze het juiste antwoord …" at bounding box center [506, 386] width 626 height 32
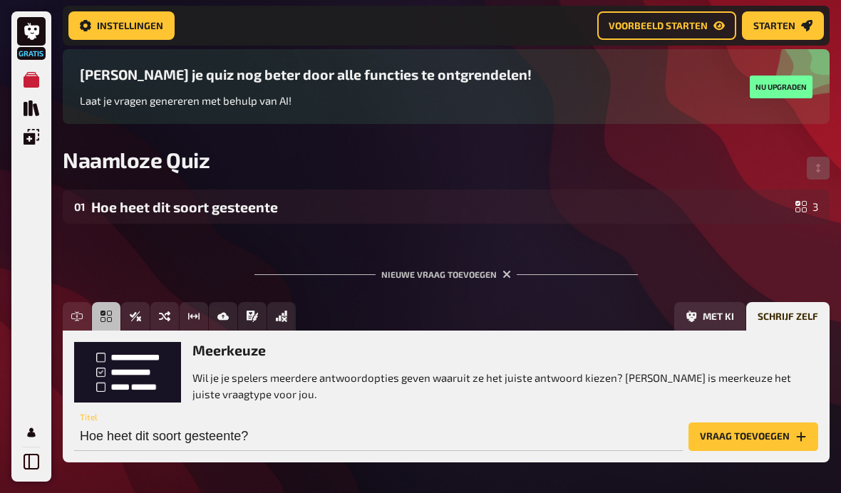
scroll to position [105, 0]
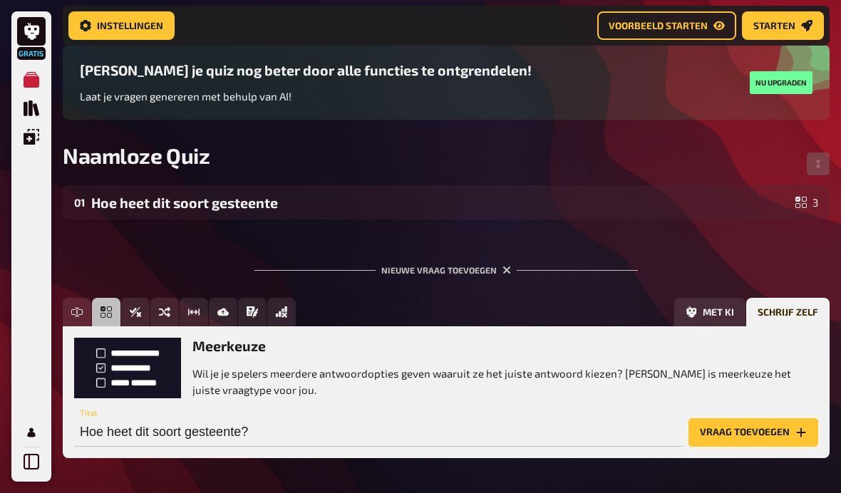
click at [736, 438] on button "Vraag toevoegen" at bounding box center [754, 433] width 130 height 29
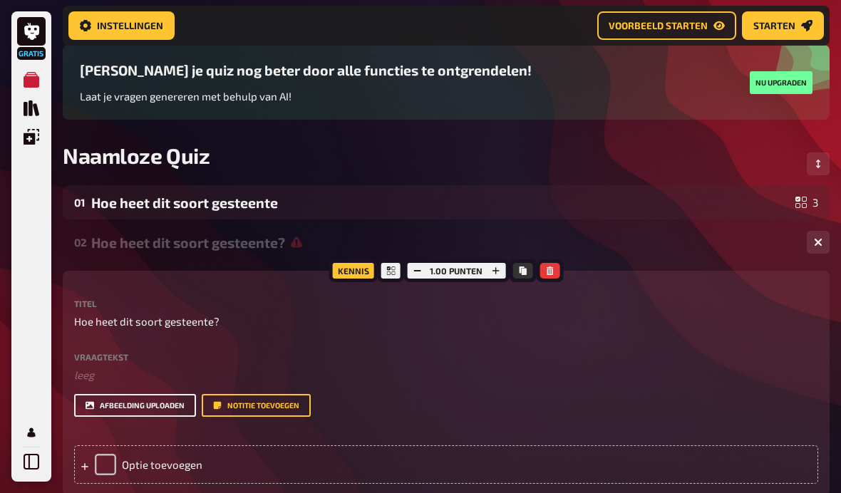
click at [180, 411] on button "Afbeelding uploaden" at bounding box center [135, 405] width 122 height 23
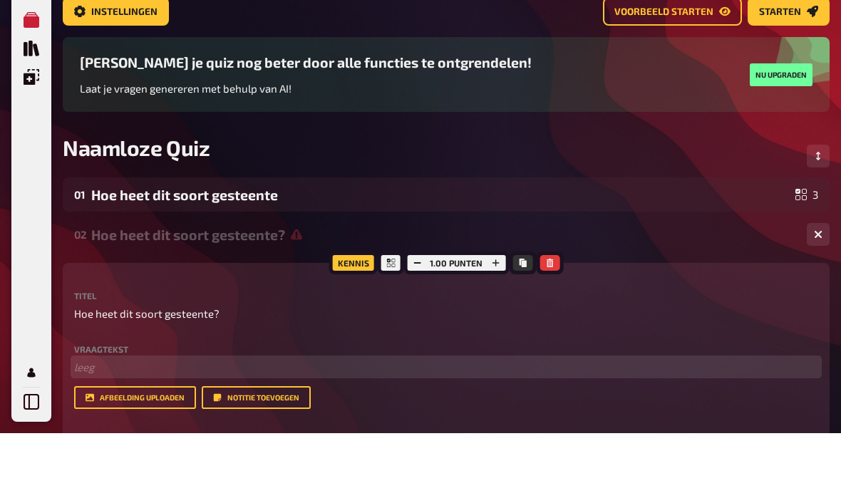
scroll to position [42, 0]
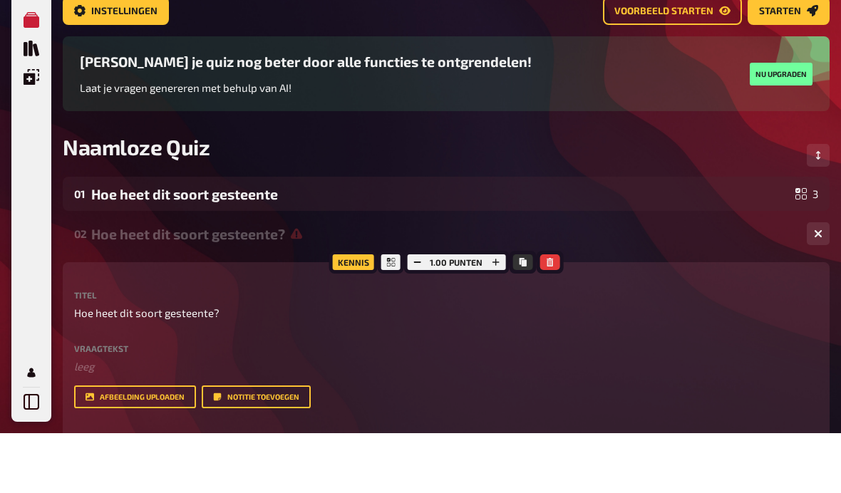
click at [251, 277] on div "02 Hoe heet dit soort gesteente? 0" at bounding box center [446, 294] width 767 height 34
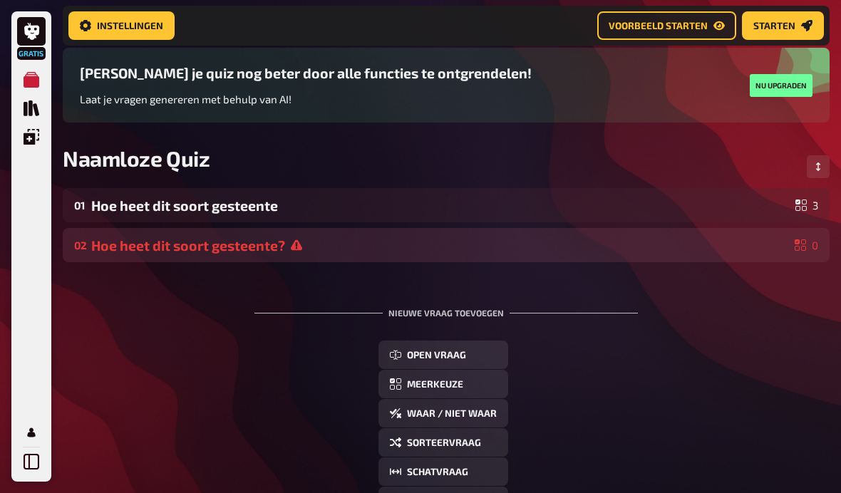
scroll to position [120, 0]
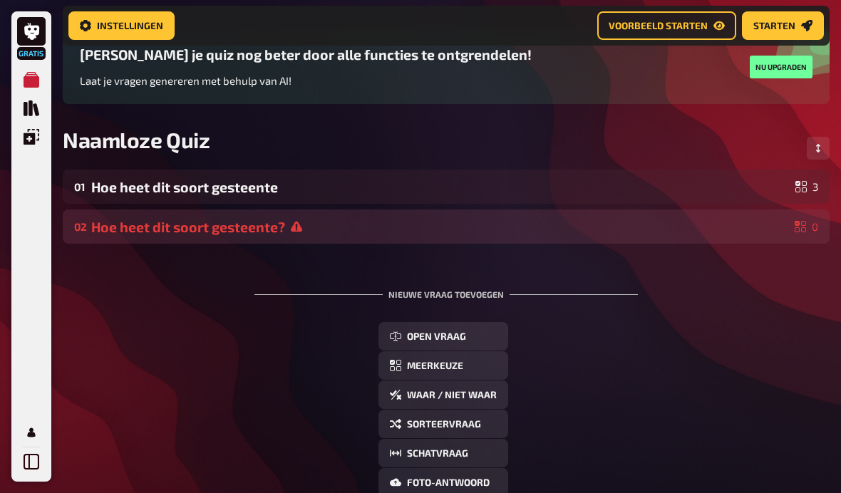
click at [252, 242] on div "02 Hoe heet dit soort gesteente? 0" at bounding box center [446, 227] width 767 height 34
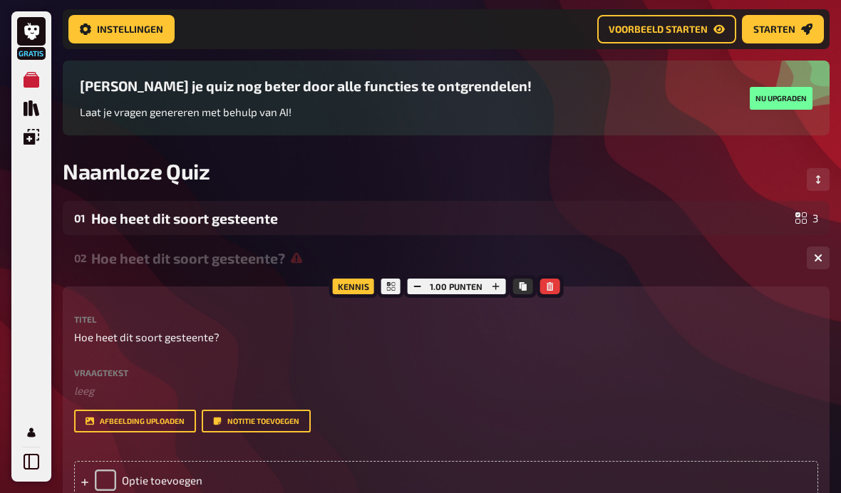
scroll to position [0, 0]
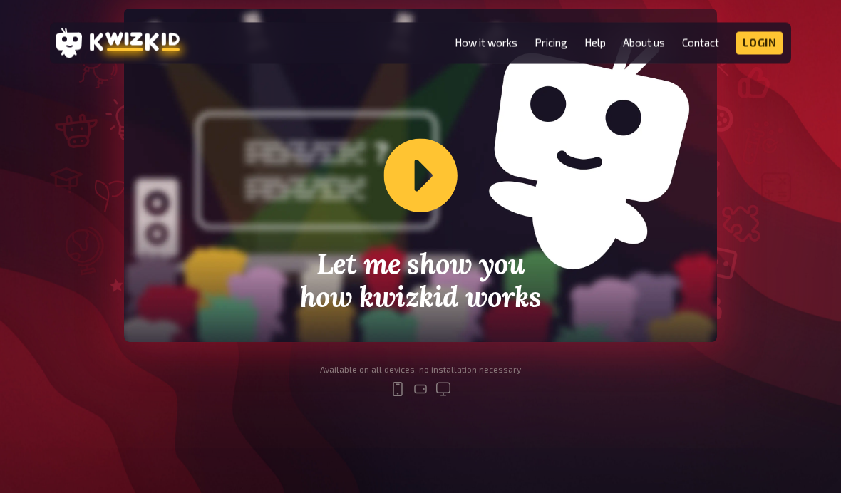
scroll to position [442, 0]
